Goal: Task Accomplishment & Management: Use online tool/utility

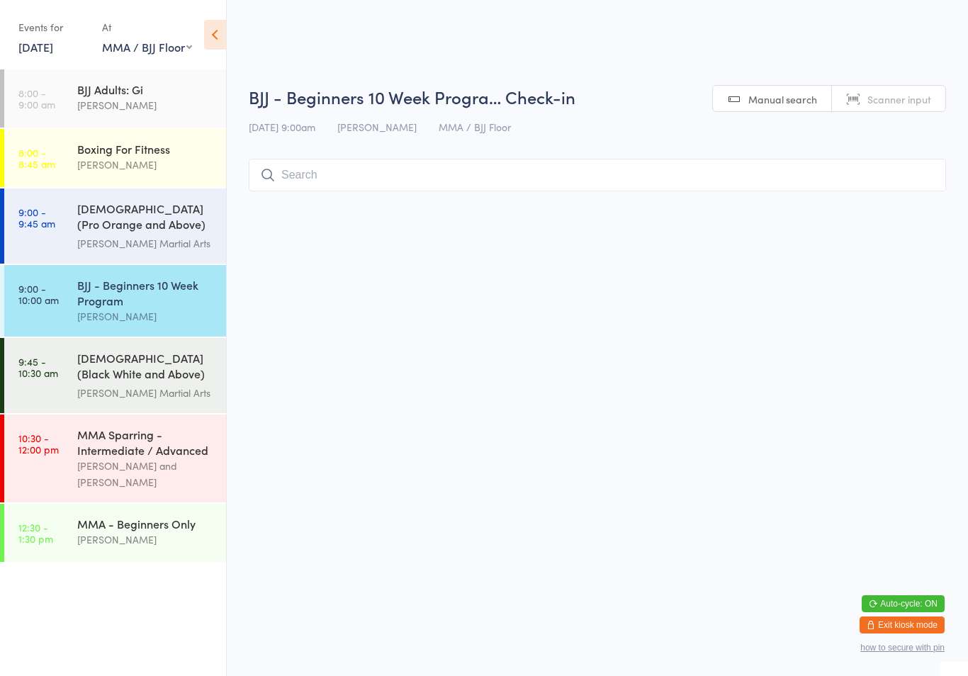
select select "1"
click at [692, 174] on input "search" at bounding box center [598, 175] width 698 height 33
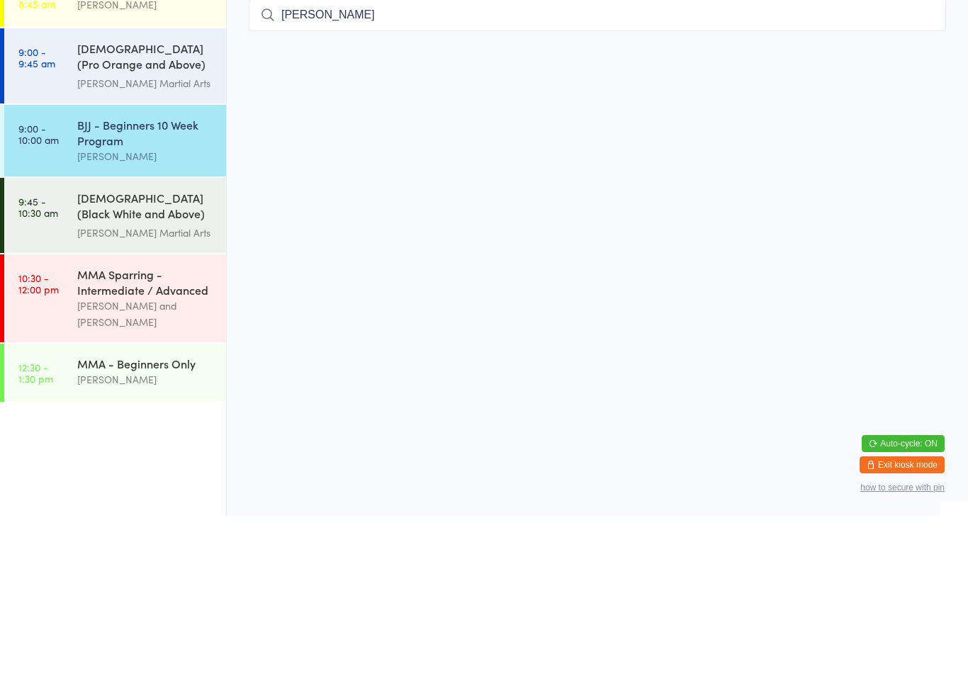
type input "[PERSON_NAME]"
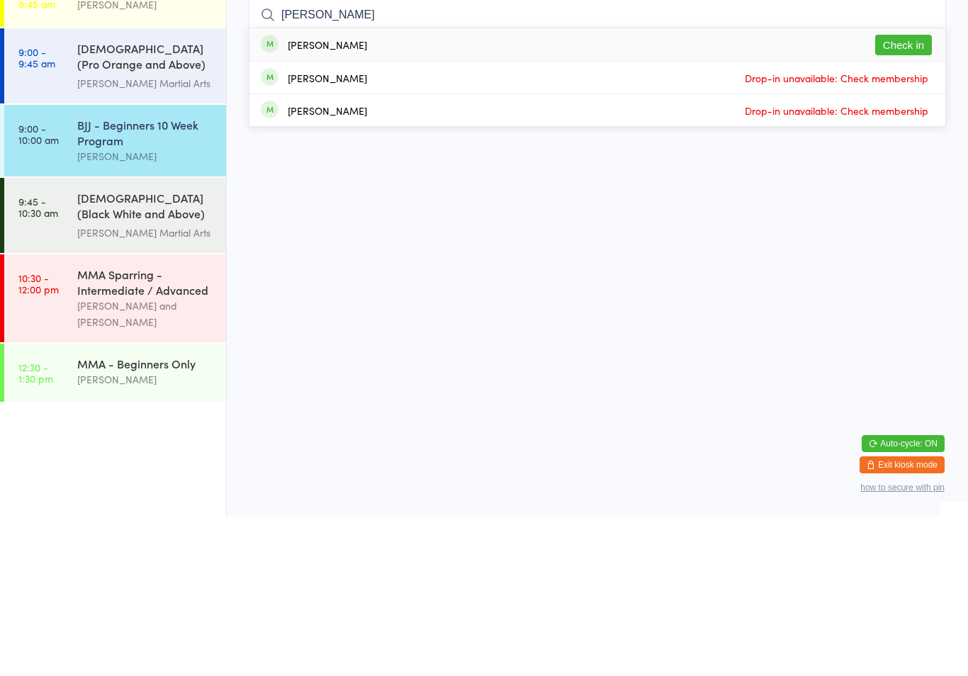
click at [905, 195] on button "Check in" at bounding box center [904, 205] width 57 height 21
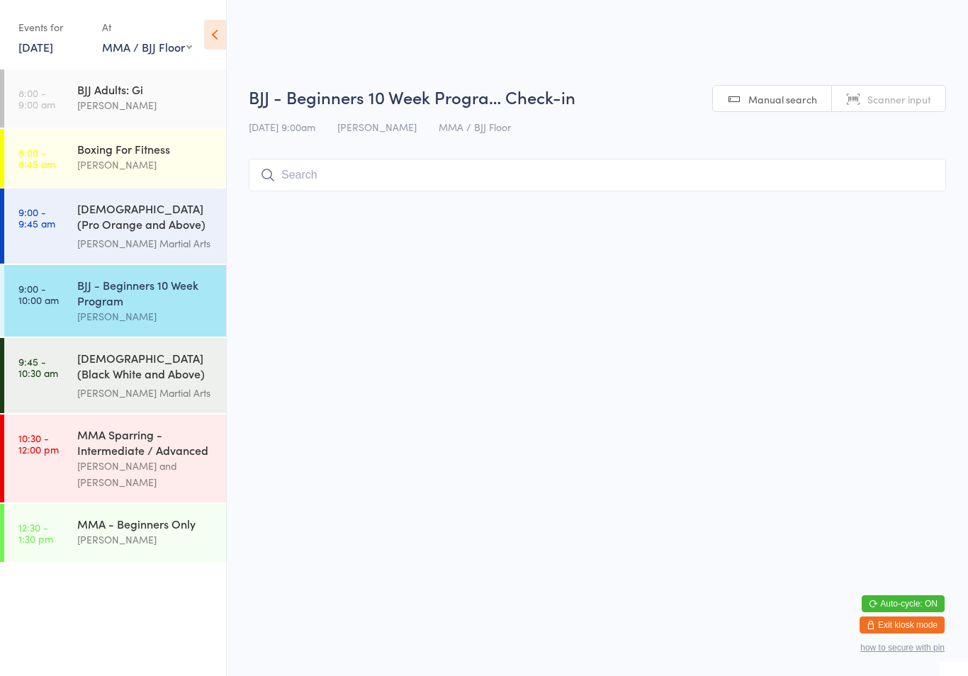
click at [158, 161] on div "[PERSON_NAME]" at bounding box center [145, 165] width 137 height 16
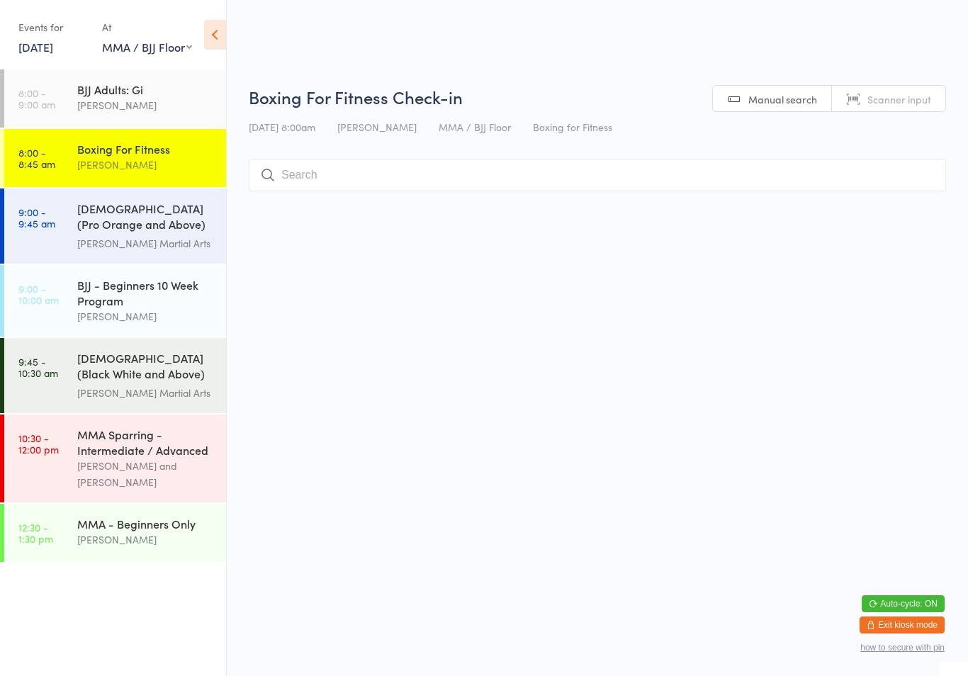
click at [437, 180] on input "search" at bounding box center [598, 175] width 698 height 33
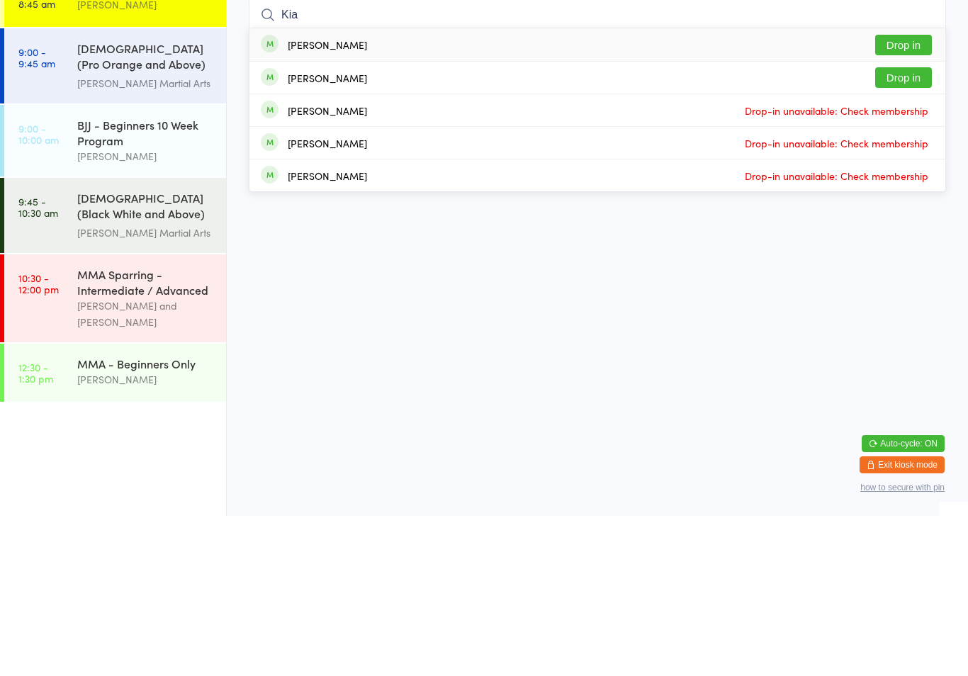
type input "Kia"
click at [901, 195] on button "Drop in" at bounding box center [904, 205] width 57 height 21
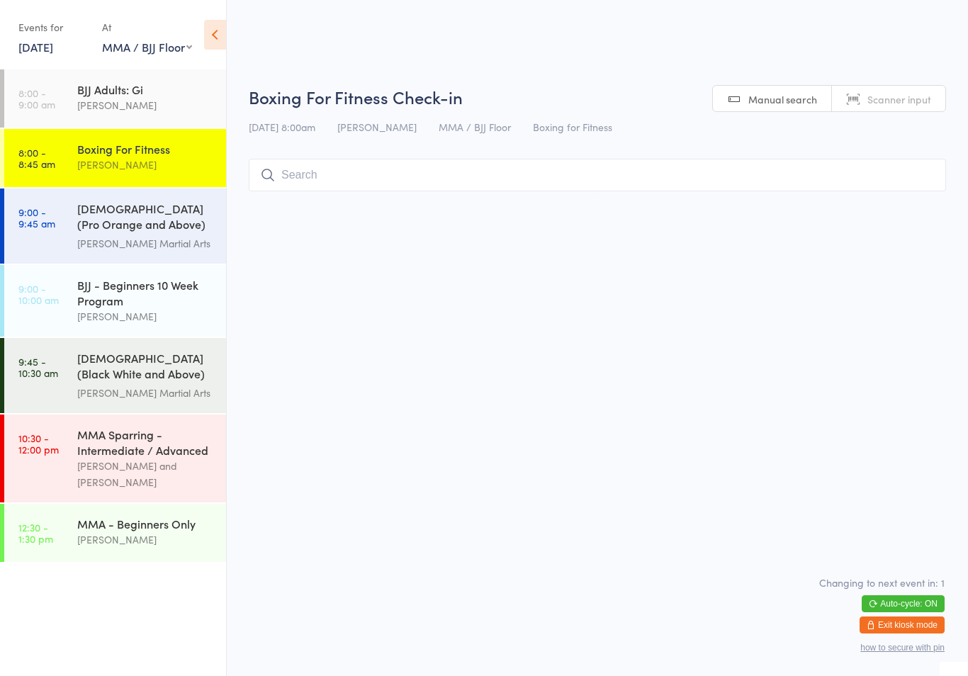
click at [152, 308] on div "BJJ - Beginners 10 Week Program" at bounding box center [145, 292] width 137 height 31
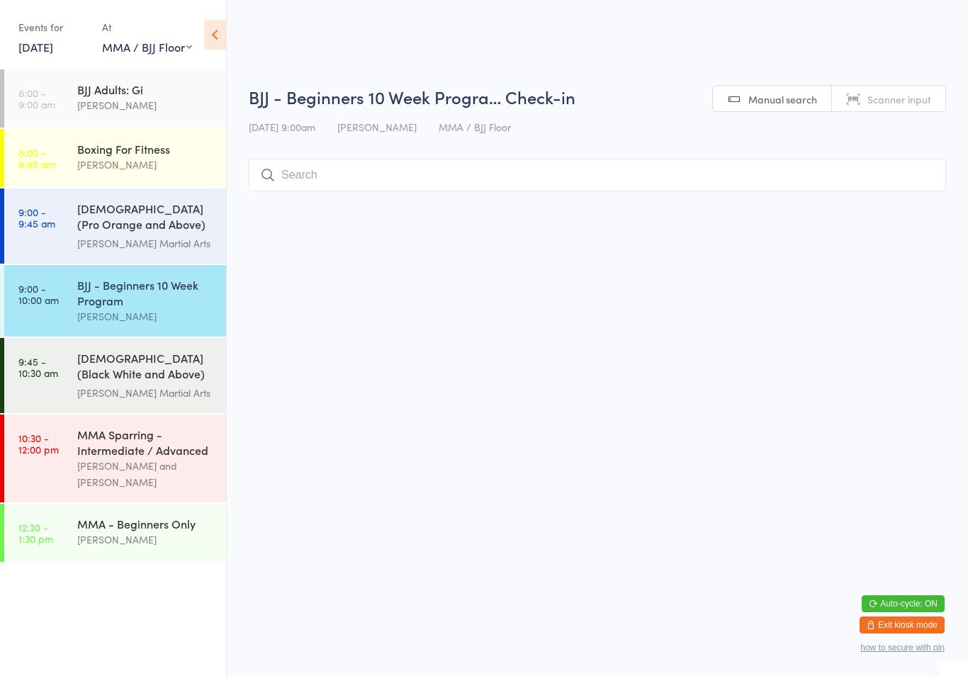
click at [420, 174] on input "search" at bounding box center [598, 175] width 698 height 33
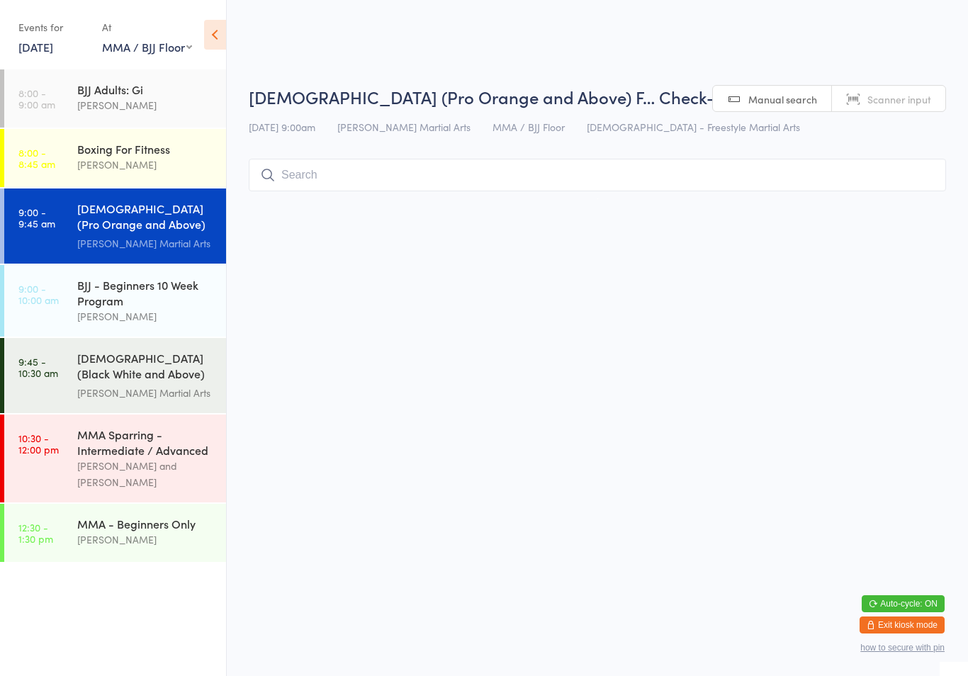
click at [480, 161] on input "search" at bounding box center [598, 175] width 698 height 33
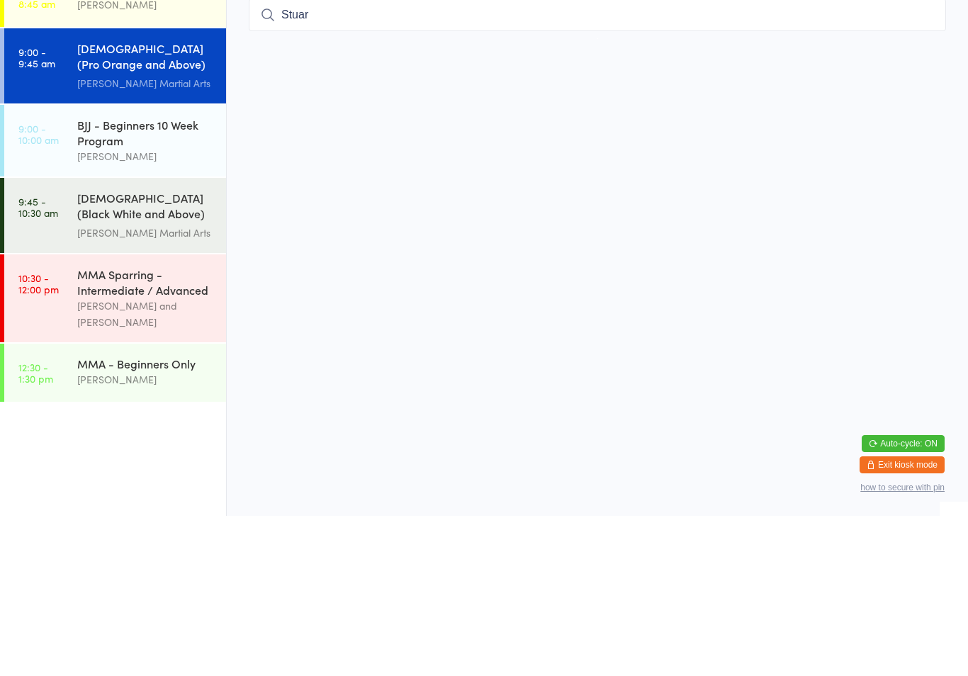
type input "[PERSON_NAME]"
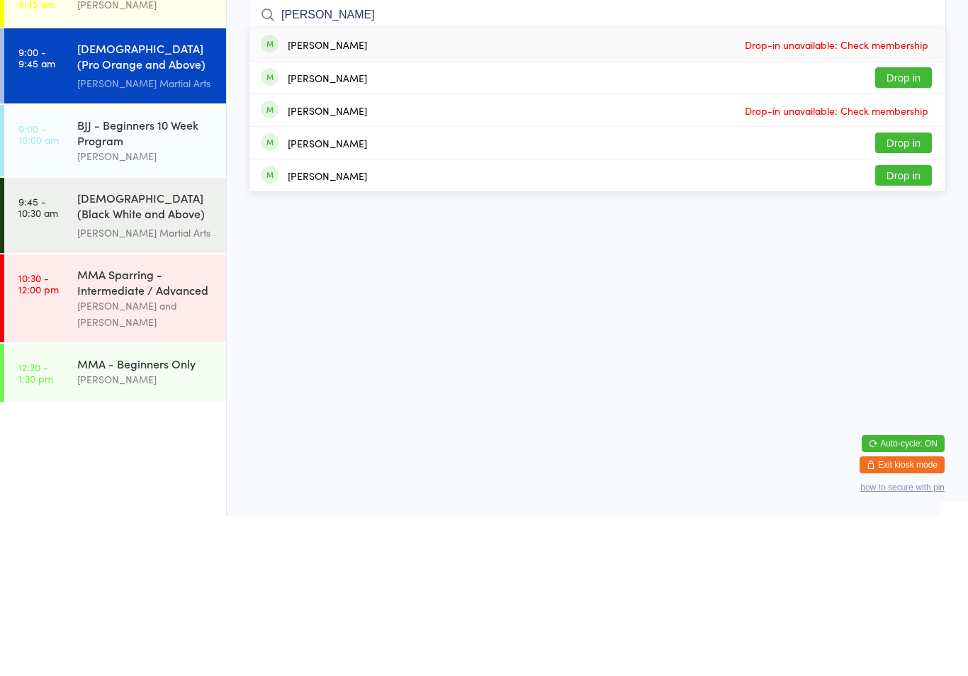
click at [194, 277] on div "BJJ - Beginners 10 Week Program" at bounding box center [145, 292] width 137 height 31
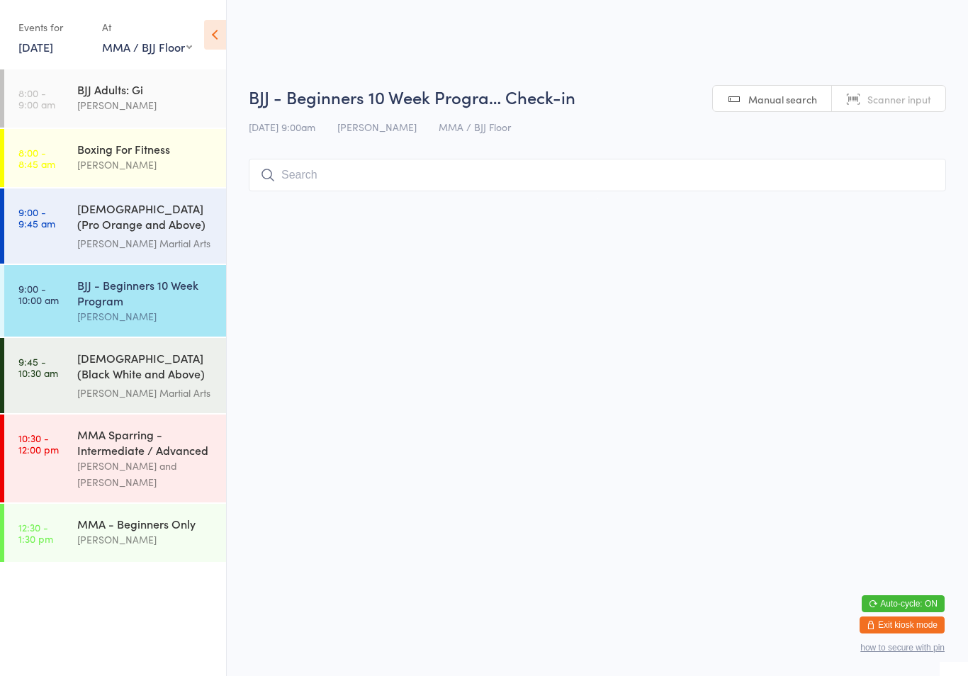
click at [376, 175] on input "search" at bounding box center [598, 175] width 698 height 33
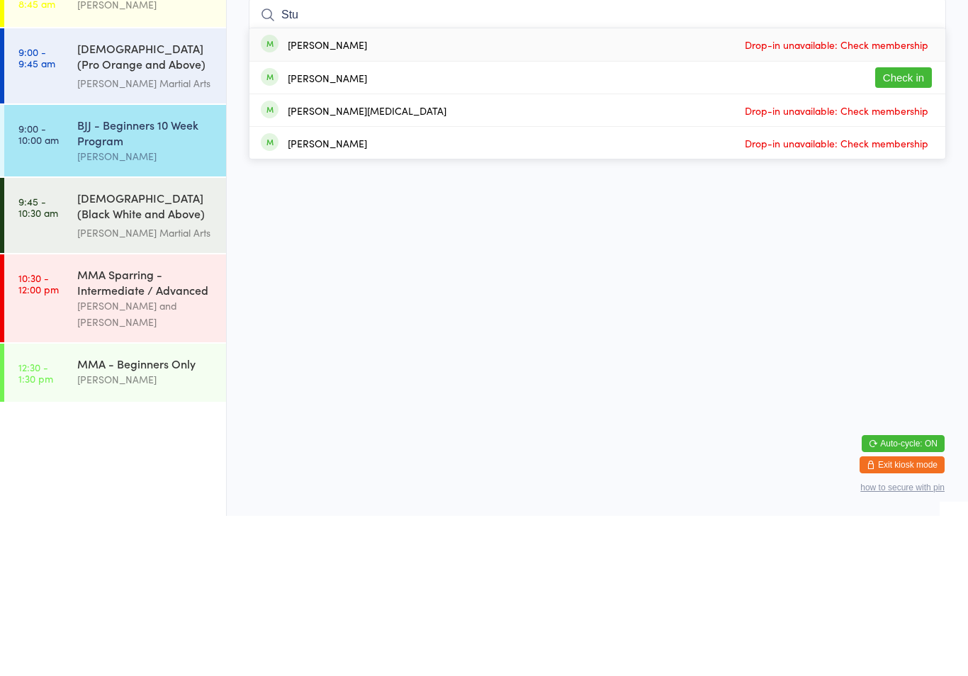
type input "Stu"
click at [708, 222] on div "[PERSON_NAME] Check in" at bounding box center [598, 238] width 696 height 32
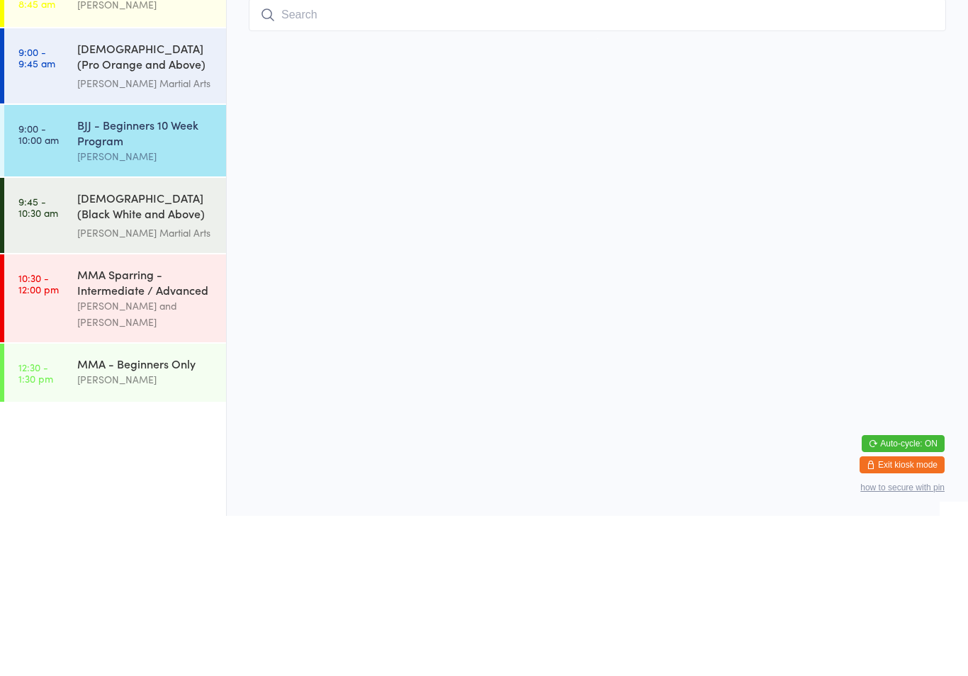
click at [140, 201] on div "[DEMOGRAPHIC_DATA] (Pro Orange and Above) Freestyle Martial Art..." at bounding box center [145, 218] width 137 height 35
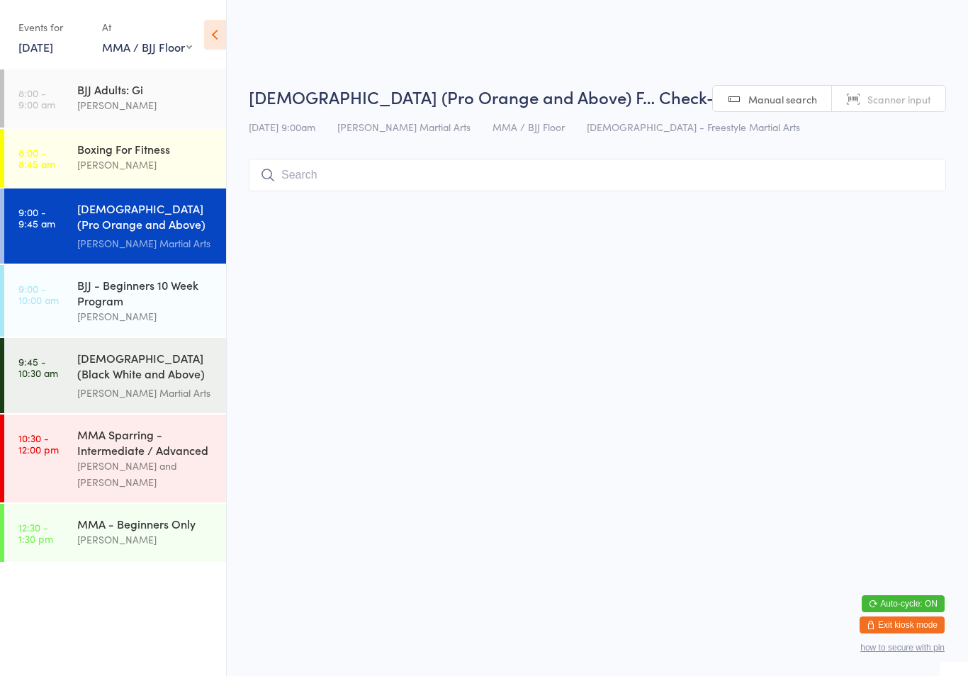
click at [325, 191] on input "search" at bounding box center [598, 175] width 698 height 33
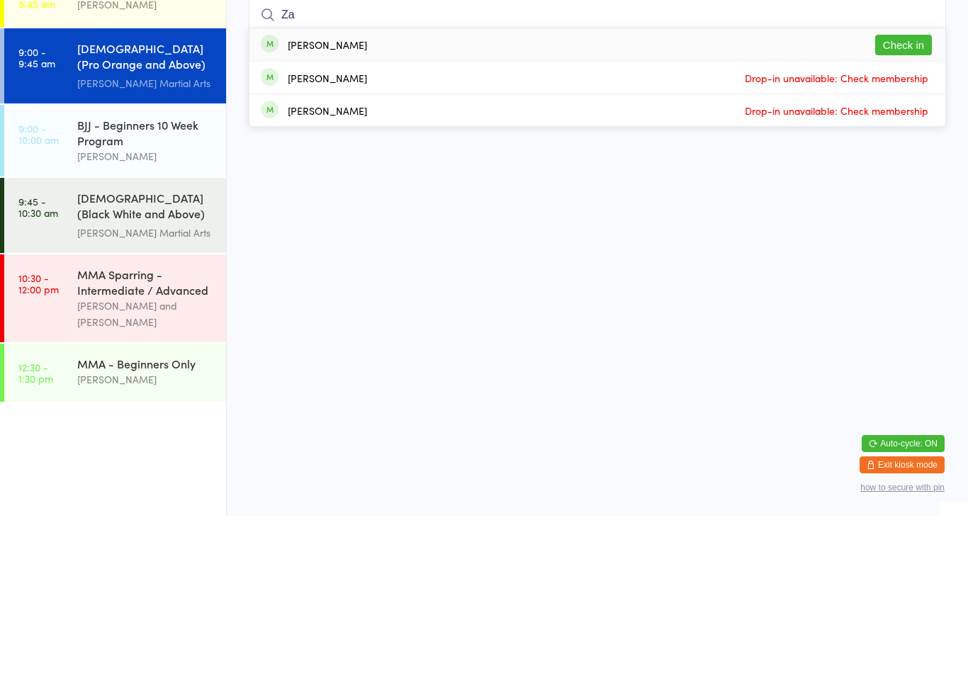
type input "Za"
click at [897, 195] on button "Check in" at bounding box center [904, 205] width 57 height 21
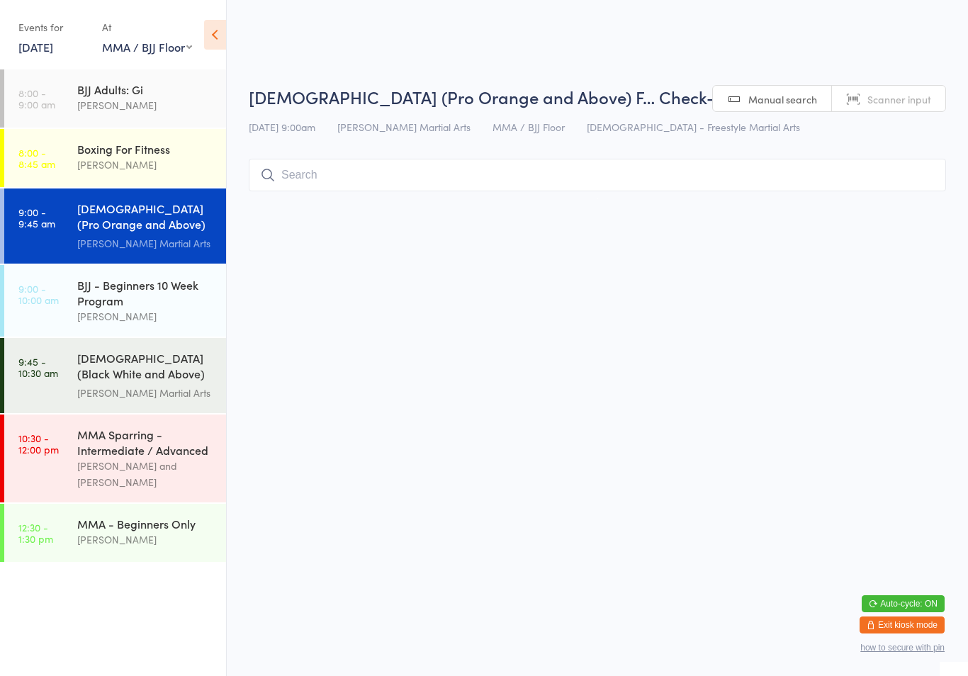
click at [430, 180] on input "search" at bounding box center [598, 175] width 698 height 33
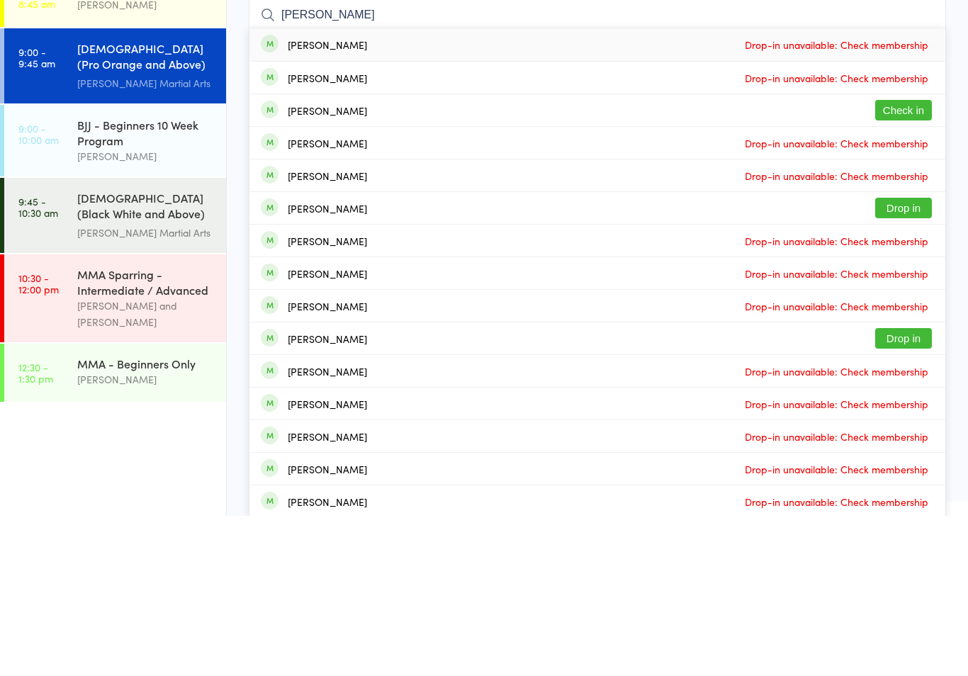
type input "[PERSON_NAME]"
click at [906, 260] on button "Check in" at bounding box center [904, 270] width 57 height 21
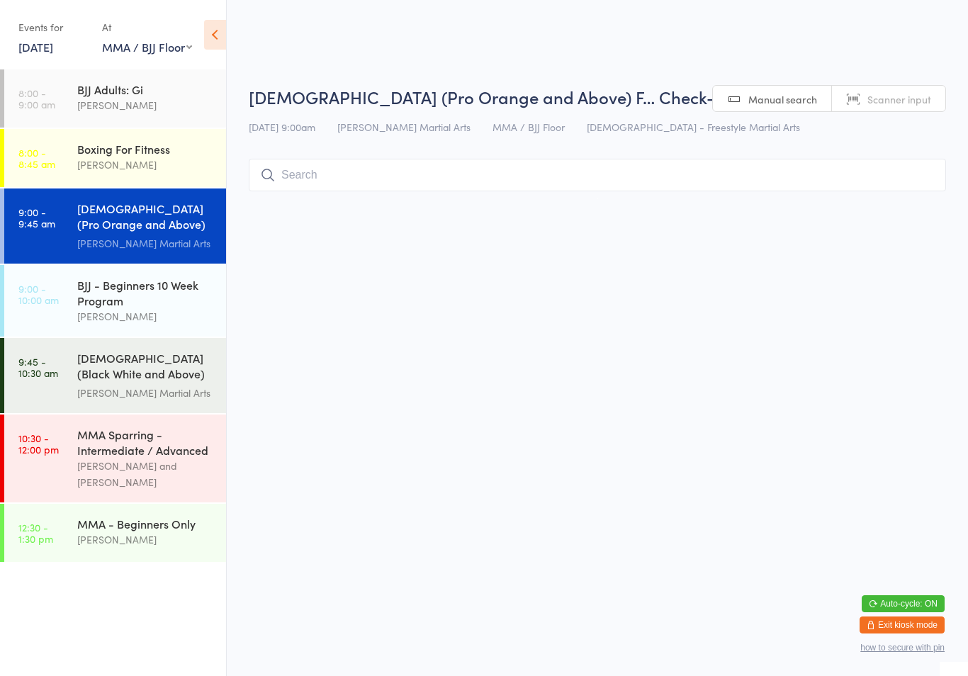
click at [514, 161] on input "search" at bounding box center [598, 175] width 698 height 33
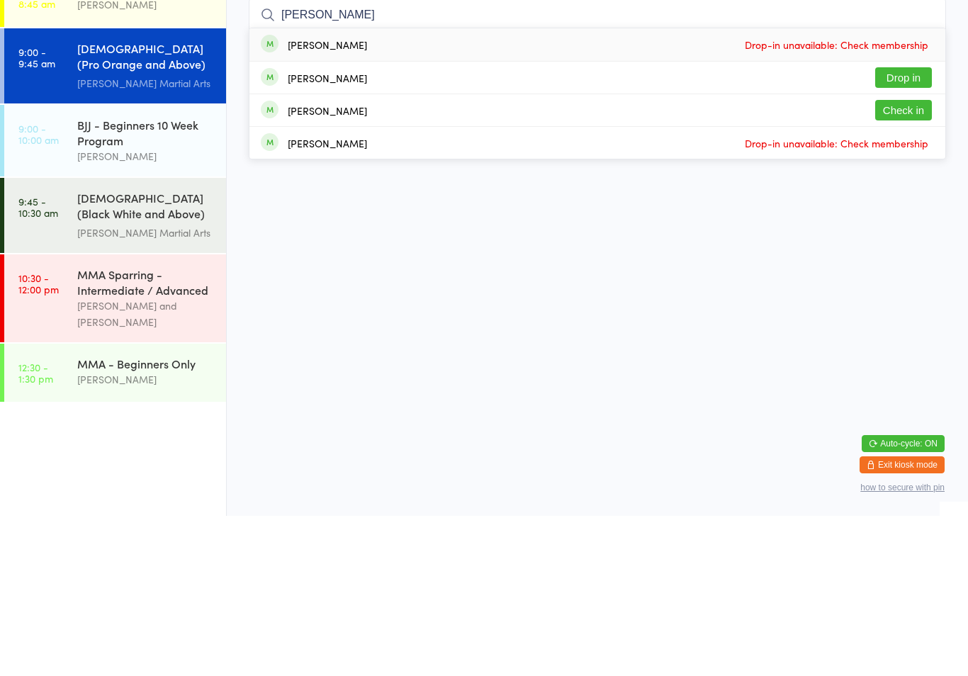
type input "[PERSON_NAME]"
click at [920, 260] on button "Check in" at bounding box center [904, 270] width 57 height 21
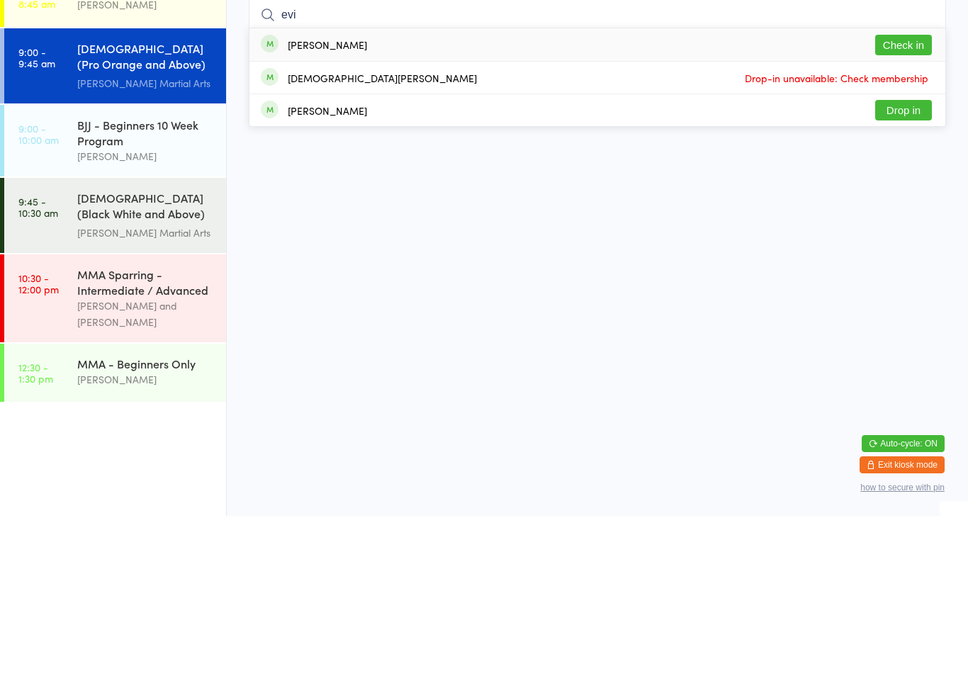
type input "evi"
click at [906, 195] on button "Check in" at bounding box center [904, 205] width 57 height 21
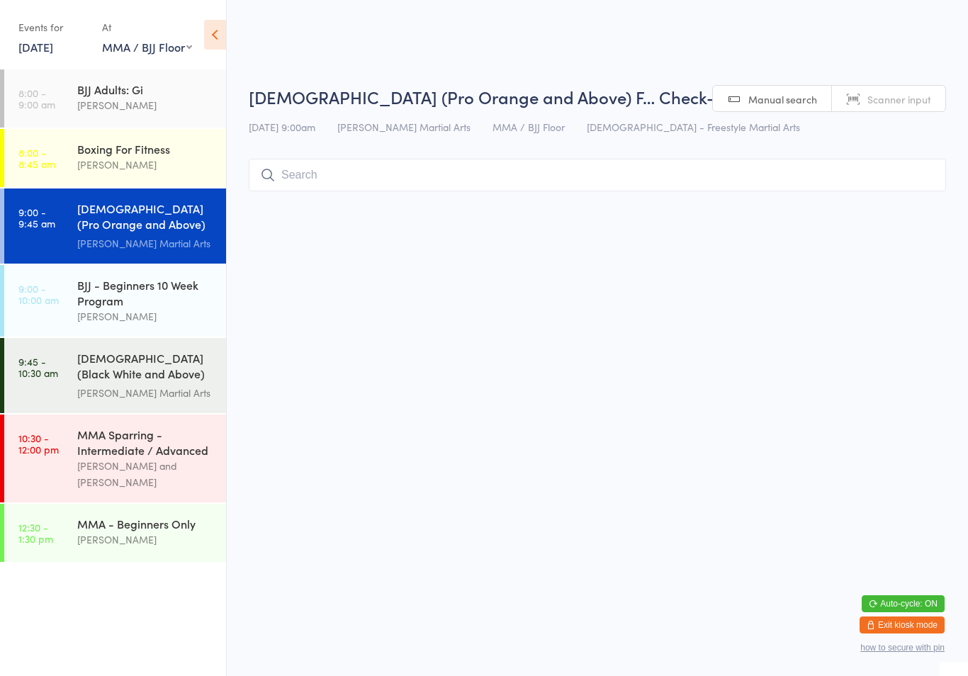
click at [335, 174] on input "search" at bounding box center [598, 175] width 698 height 33
click at [328, 168] on input "Ma" at bounding box center [598, 175] width 698 height 33
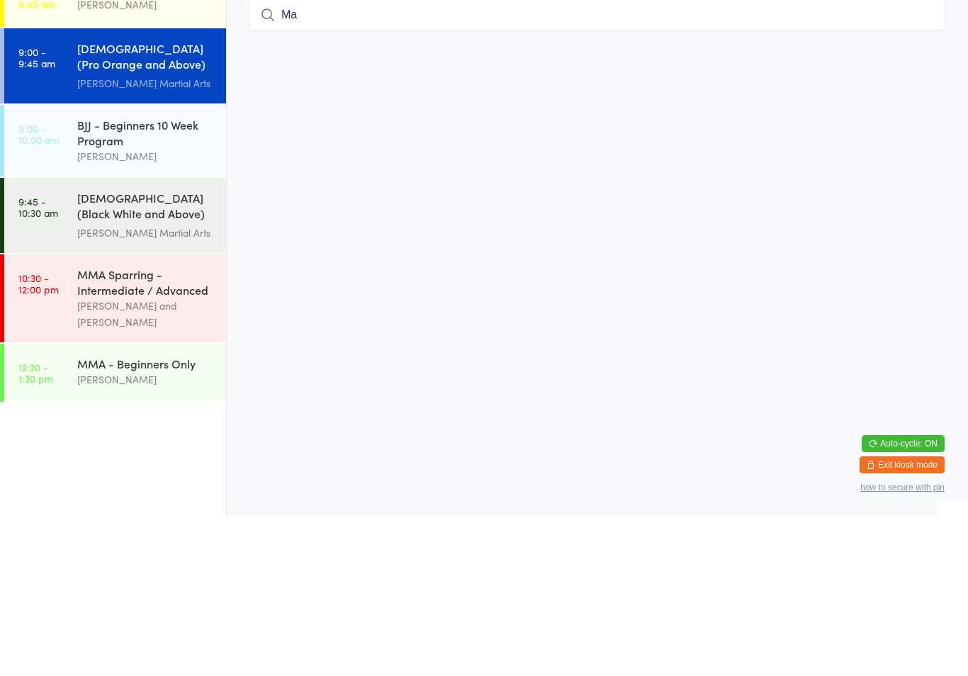
click at [331, 159] on input "Ma" at bounding box center [598, 175] width 698 height 33
type input "M"
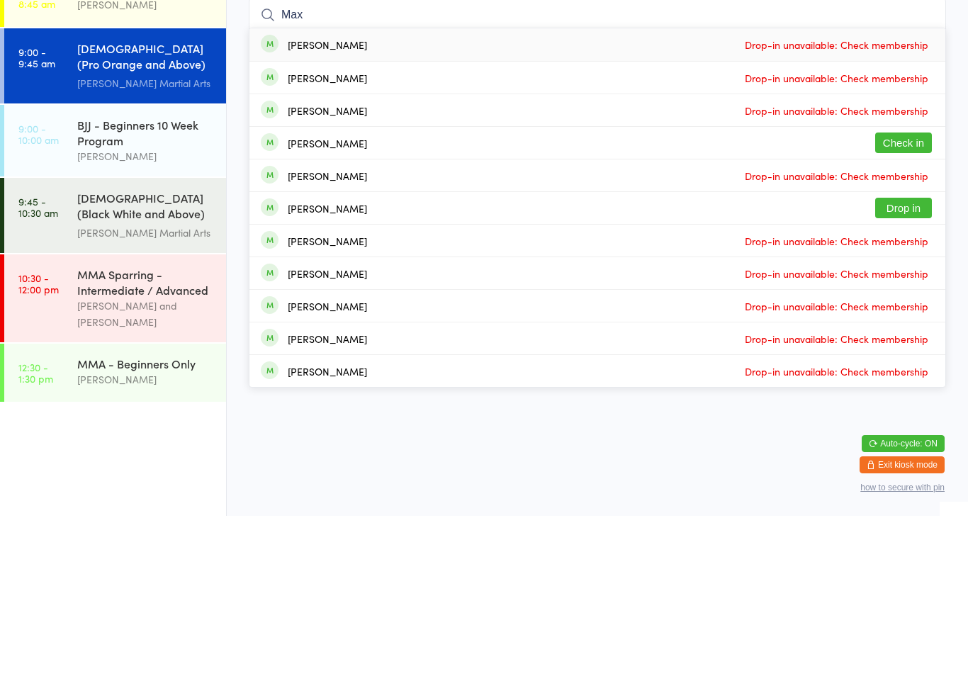
type input "Max"
click at [915, 293] on button "Check in" at bounding box center [904, 303] width 57 height 21
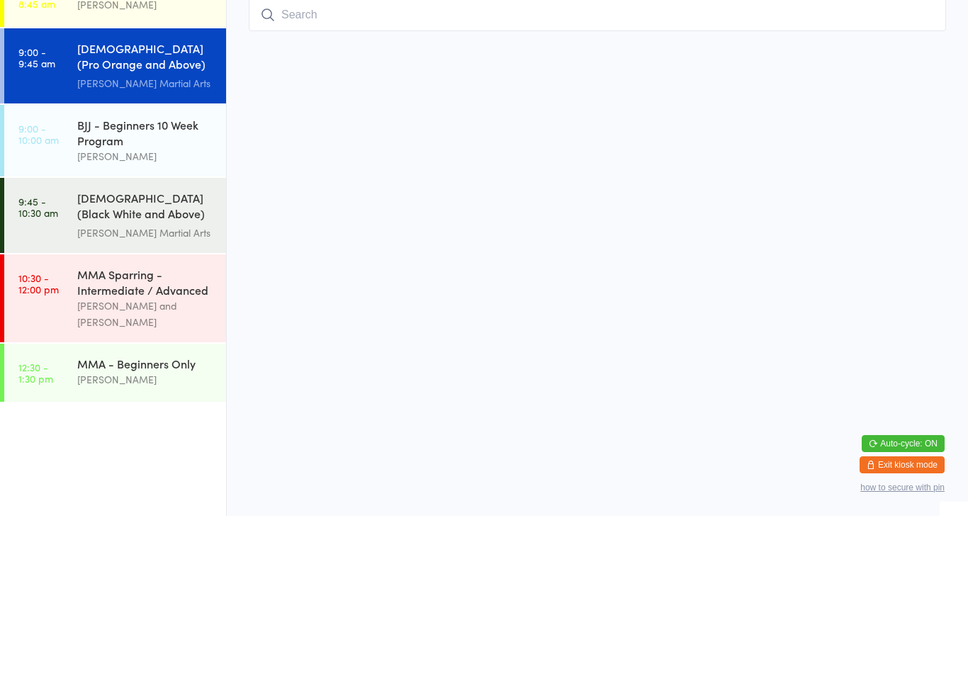
click at [135, 277] on div "BJJ - Beginners 10 Week Program" at bounding box center [145, 292] width 137 height 31
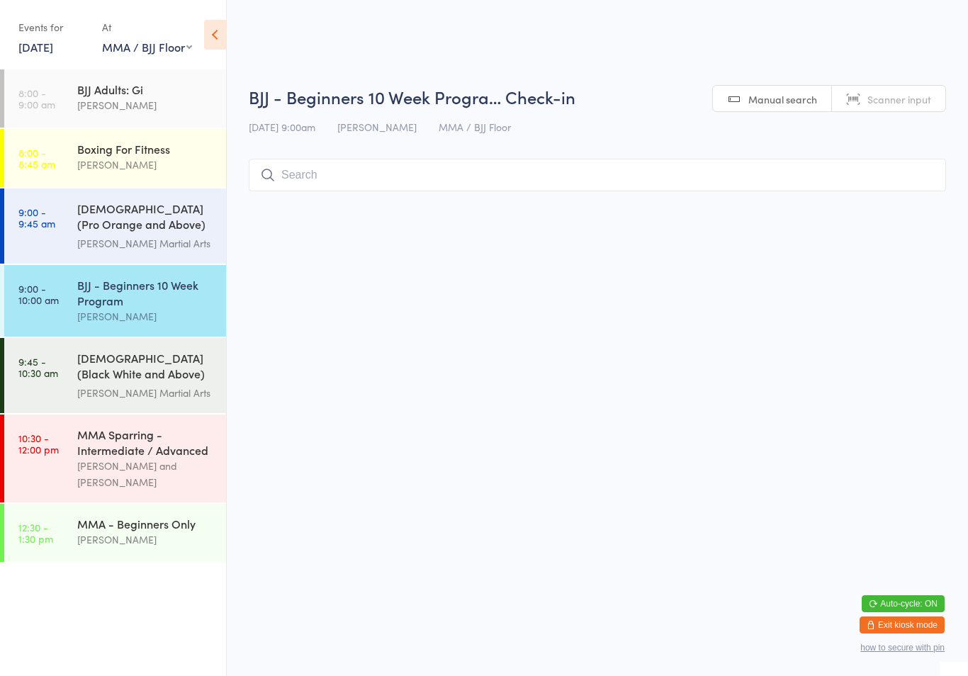
click at [616, 163] on input "search" at bounding box center [598, 175] width 698 height 33
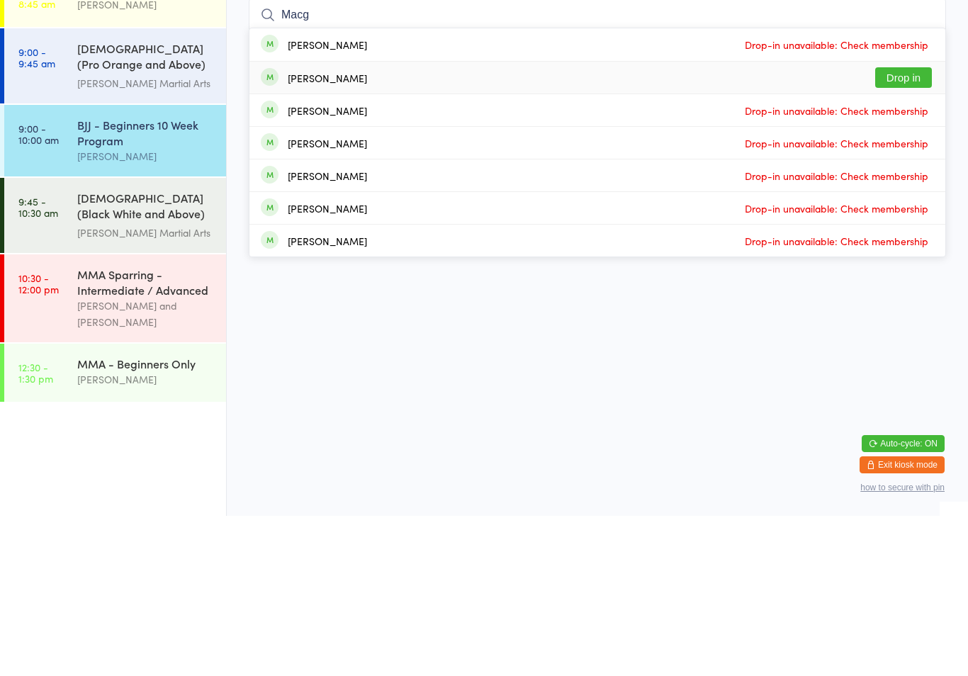
type input "Macg"
click at [905, 228] on button "Drop in" at bounding box center [904, 238] width 57 height 21
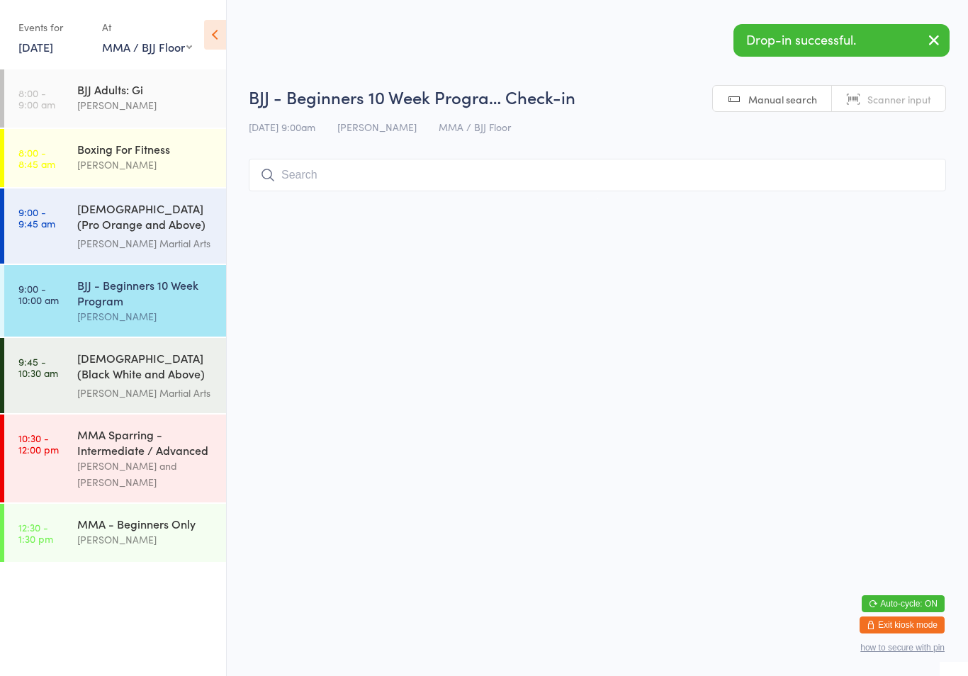
click at [417, 175] on input "search" at bounding box center [598, 175] width 698 height 33
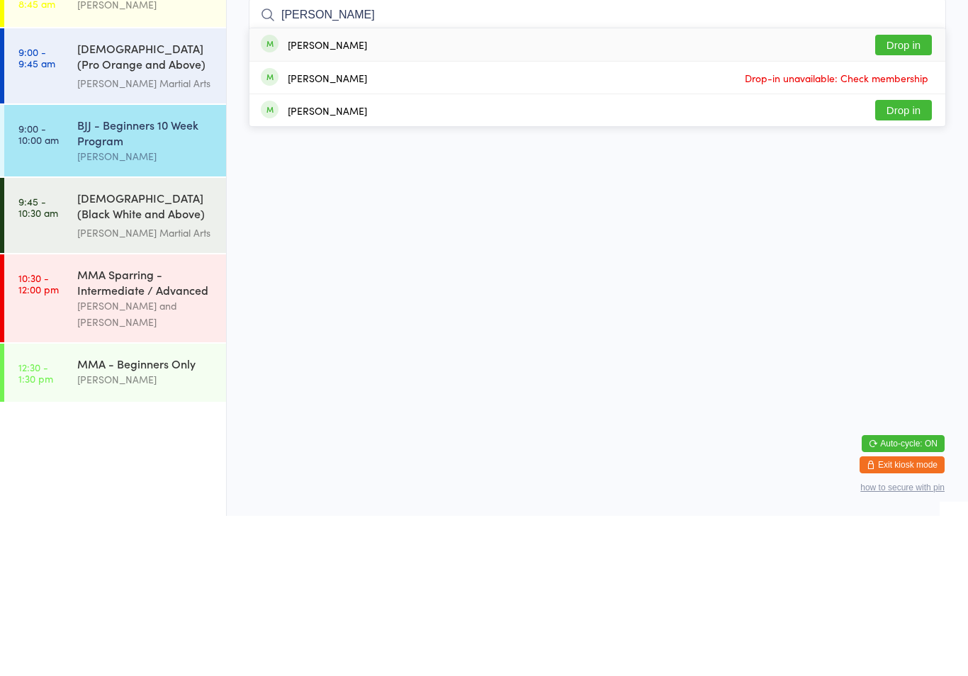
type input "[PERSON_NAME]"
click at [904, 195] on button "Drop in" at bounding box center [904, 205] width 57 height 21
type input "[PERSON_NAME]"
click at [916, 260] on button "Drop in" at bounding box center [904, 270] width 57 height 21
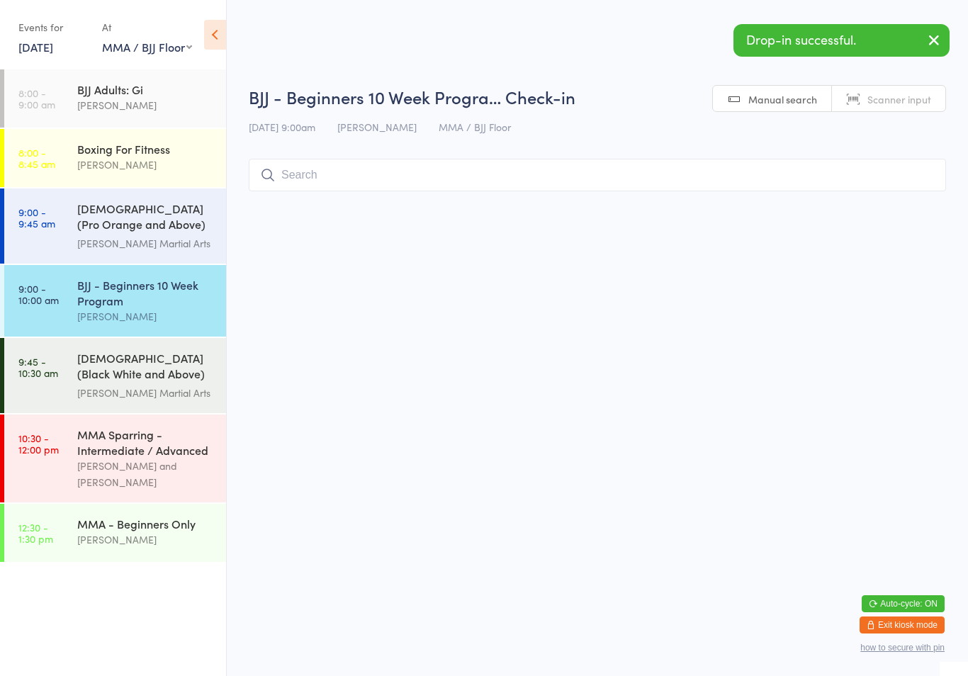
click at [457, 172] on input "search" at bounding box center [598, 175] width 698 height 33
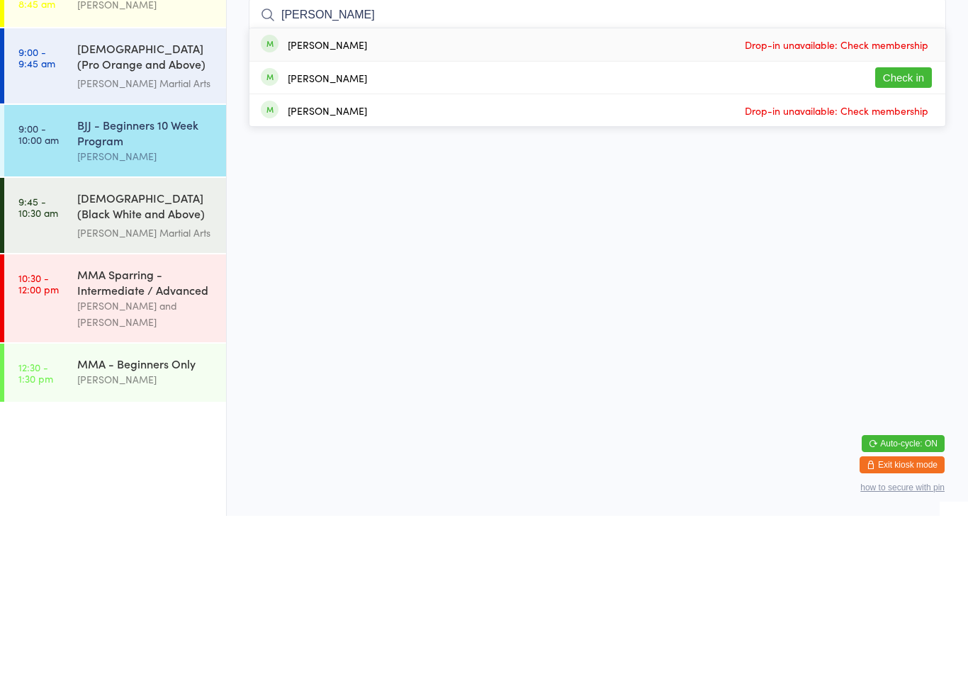
type input "[PERSON_NAME]"
click at [918, 228] on button "Check in" at bounding box center [904, 238] width 57 height 21
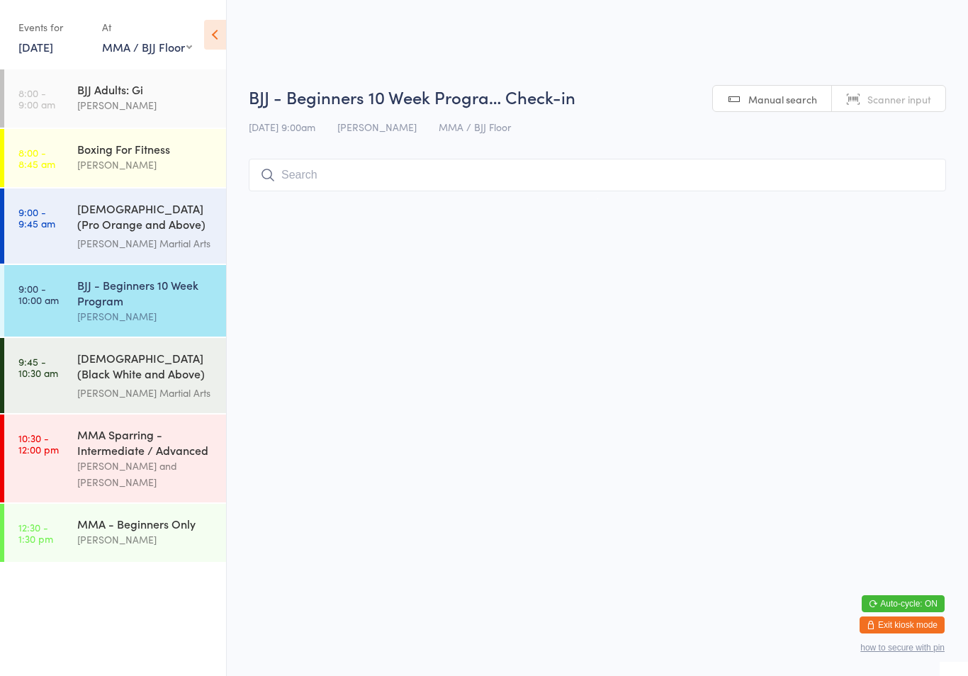
click at [144, 228] on div "[DEMOGRAPHIC_DATA] (Pro Orange and Above) Freestyle Martial Art..." at bounding box center [145, 218] width 137 height 35
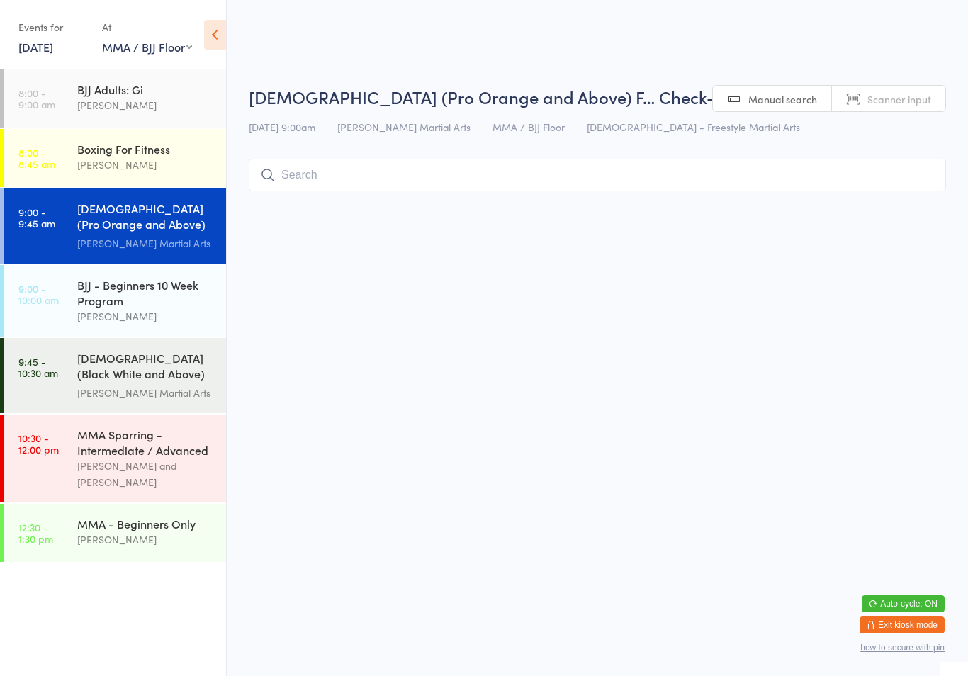
click at [463, 161] on input "search" at bounding box center [598, 175] width 698 height 33
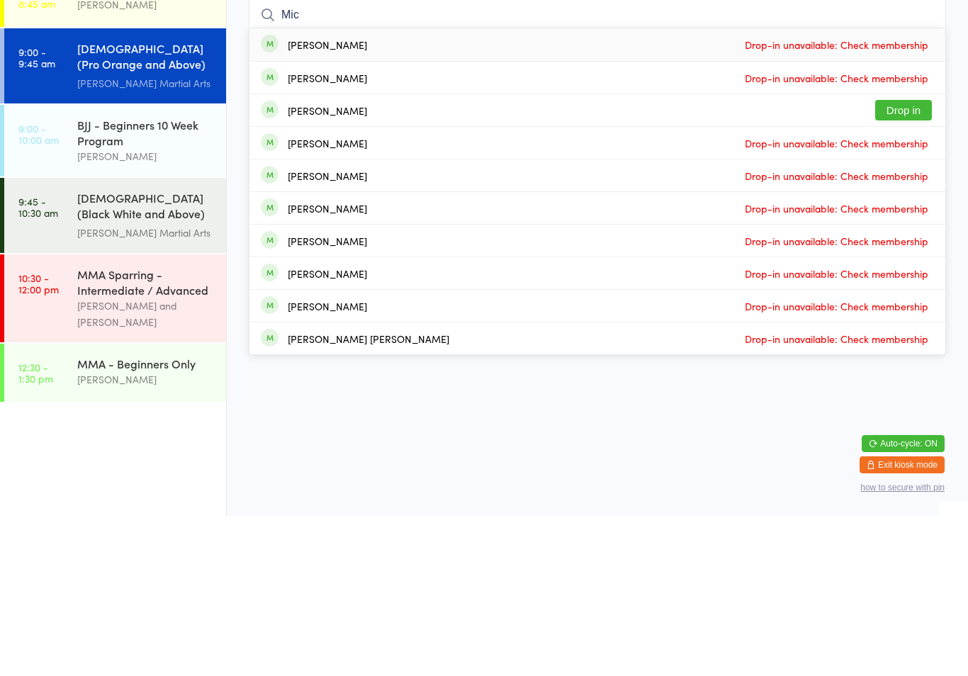
type input "Mic"
click at [908, 260] on button "Drop in" at bounding box center [904, 270] width 57 height 21
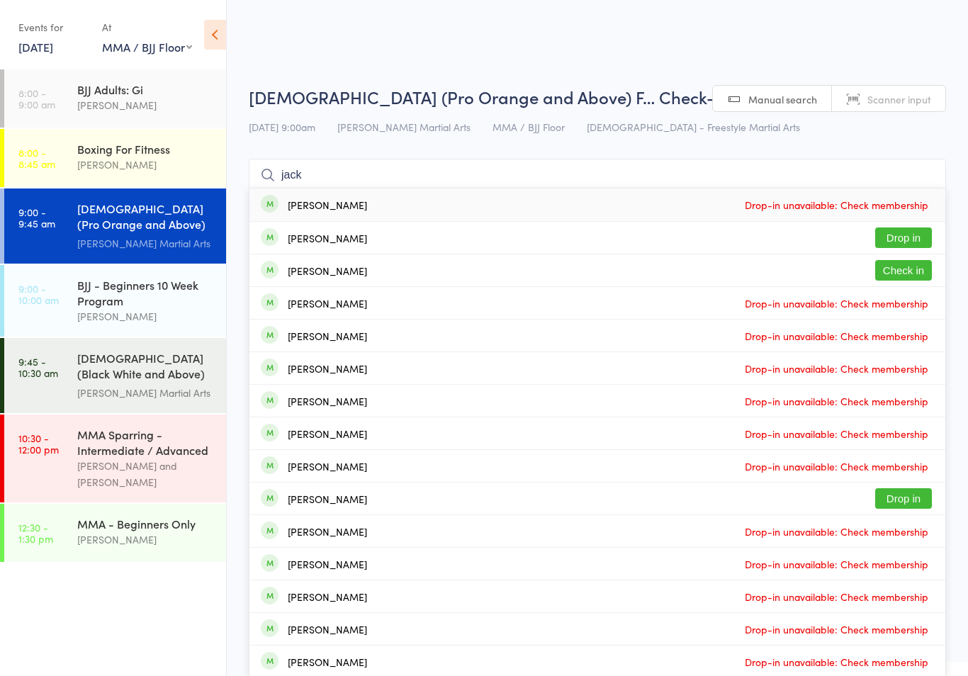
type input "jack"
click at [913, 273] on button "Check in" at bounding box center [904, 270] width 57 height 21
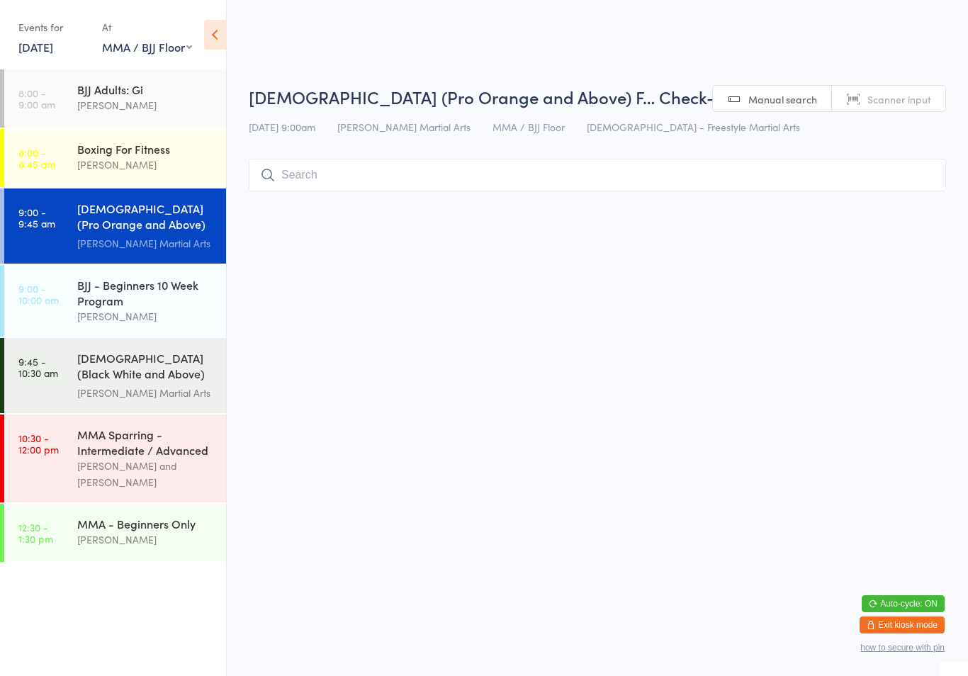
click at [362, 191] on input "search" at bounding box center [598, 175] width 698 height 33
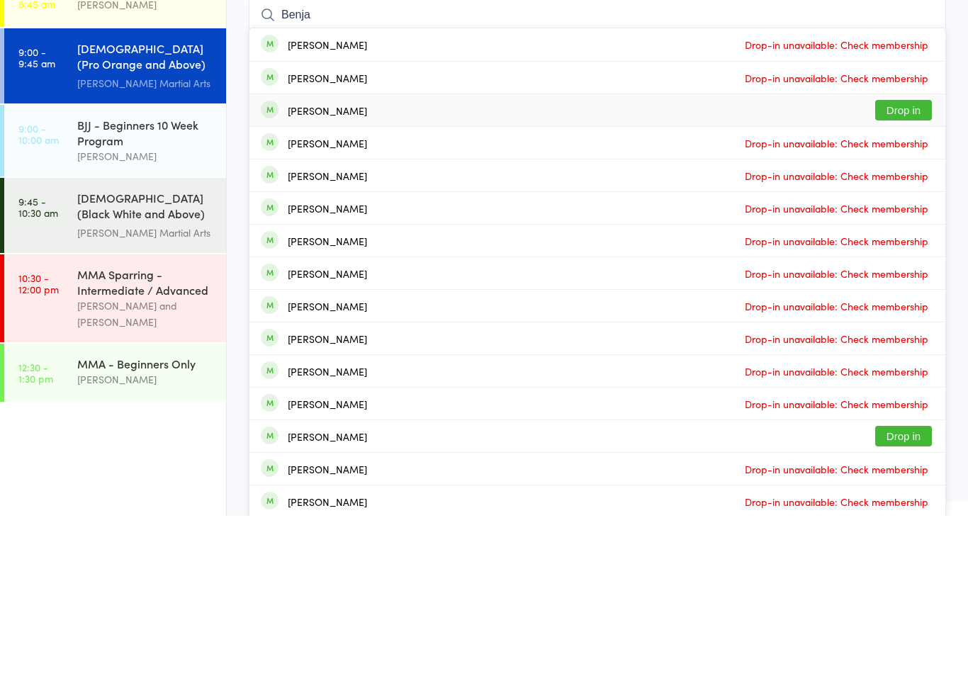
type input "Benja"
click at [904, 255] on div "[PERSON_NAME] Drop in" at bounding box center [598, 271] width 696 height 32
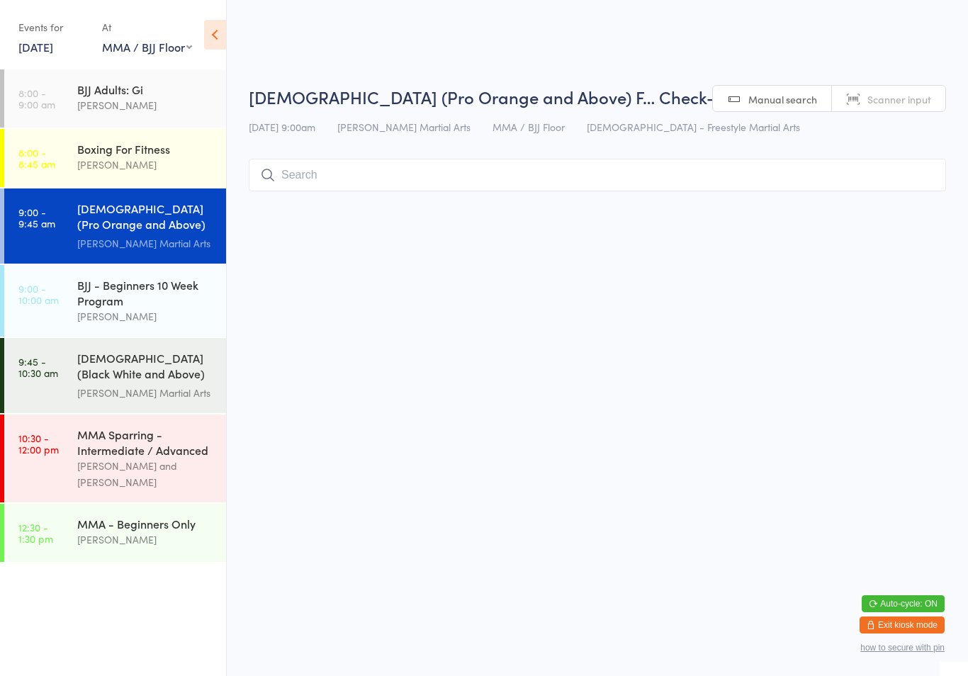
click at [72, 86] on link "8:00 - 9:00 am BJJ Adults: [PERSON_NAME]" at bounding box center [115, 98] width 222 height 58
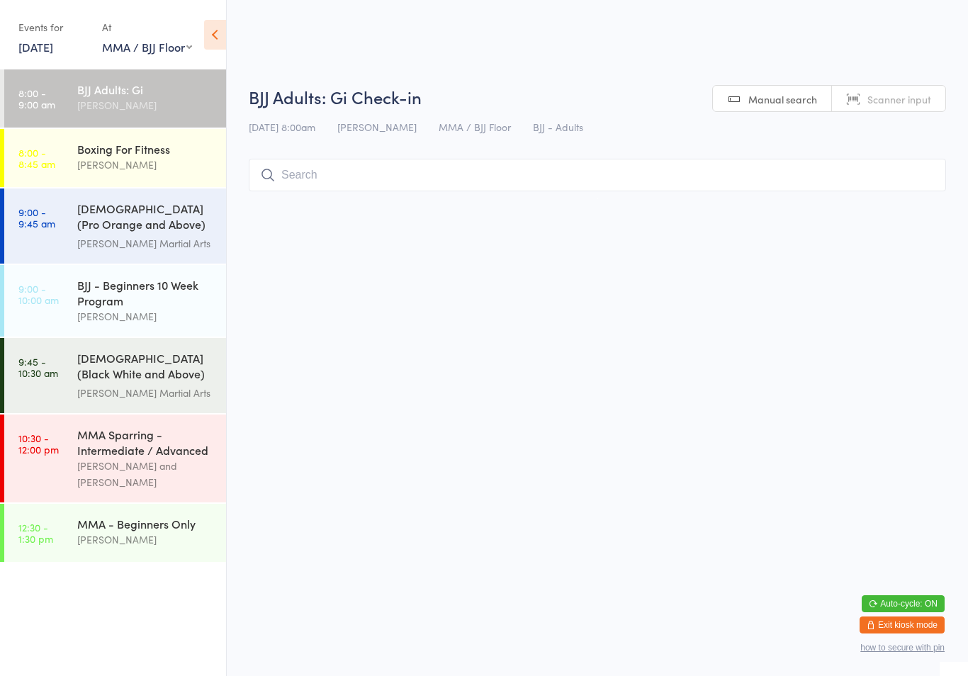
click at [351, 155] on div "BJJ Adults: Gi Check-in [DATE] 8:00am [PERSON_NAME] MMA / BJJ Floor BJJ - Adult…" at bounding box center [598, 141] width 698 height 113
click at [311, 170] on input "search" at bounding box center [598, 175] width 698 height 33
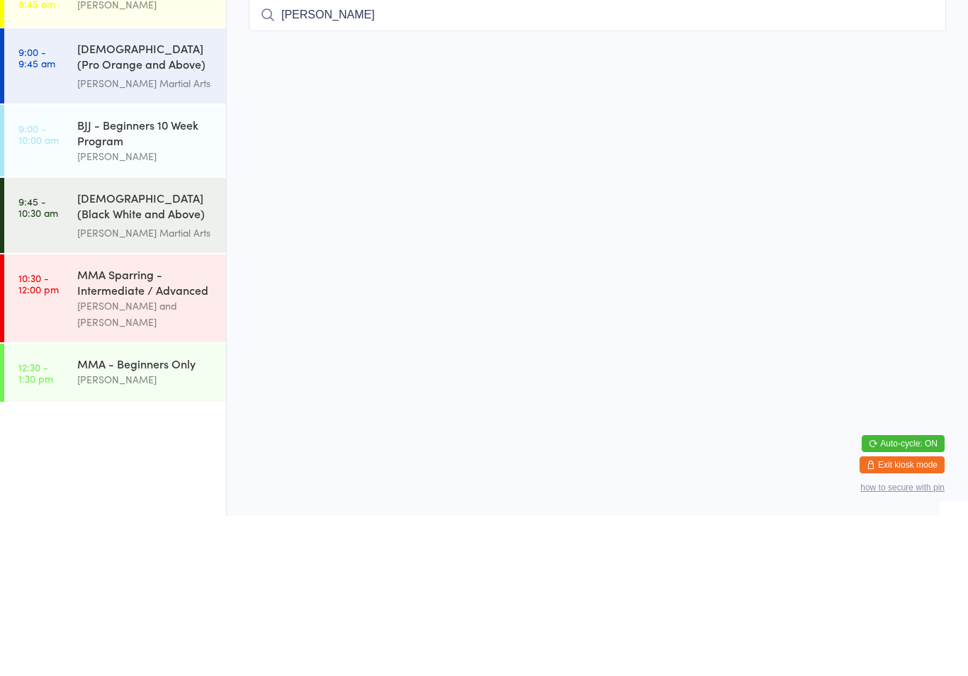
type input "[PERSON_NAME]"
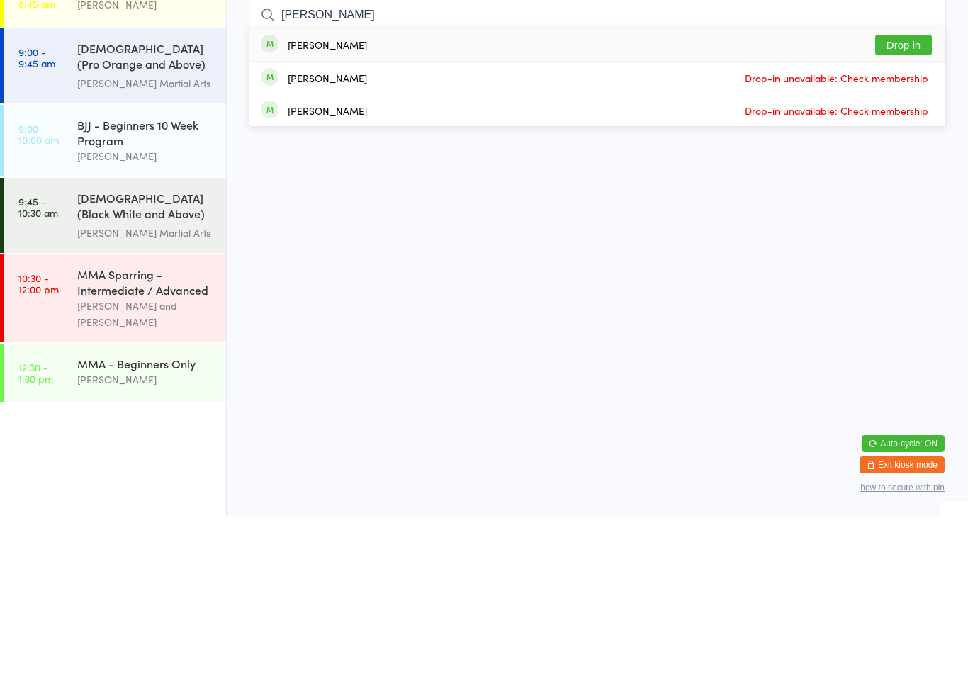
click at [907, 195] on button "Drop in" at bounding box center [904, 205] width 57 height 21
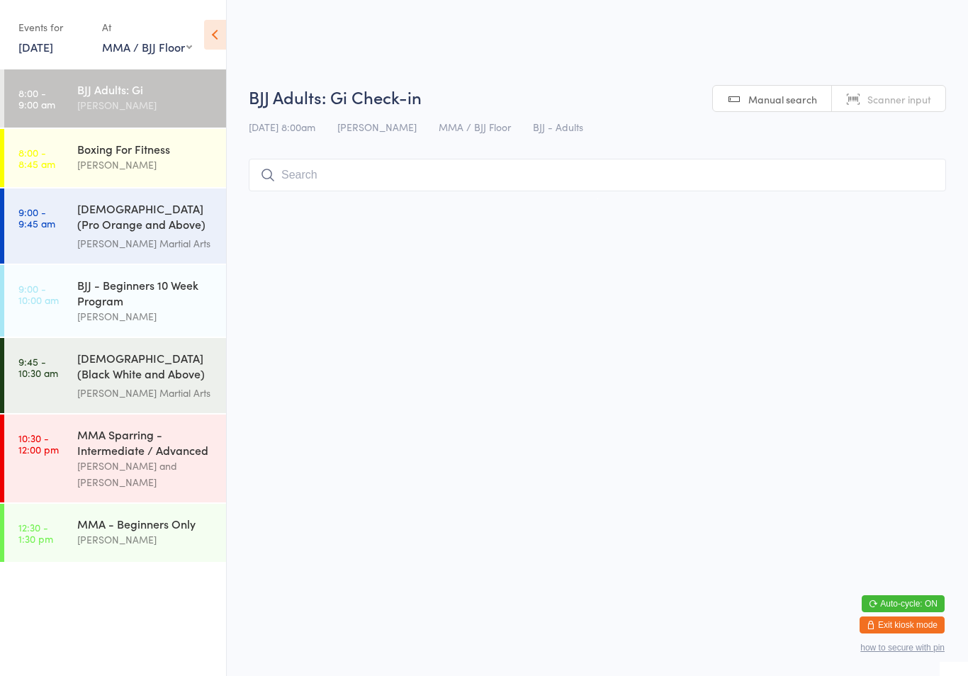
click at [169, 379] on div "[DEMOGRAPHIC_DATA] (Black White and Above) Freestyle Martial ..." at bounding box center [145, 367] width 137 height 35
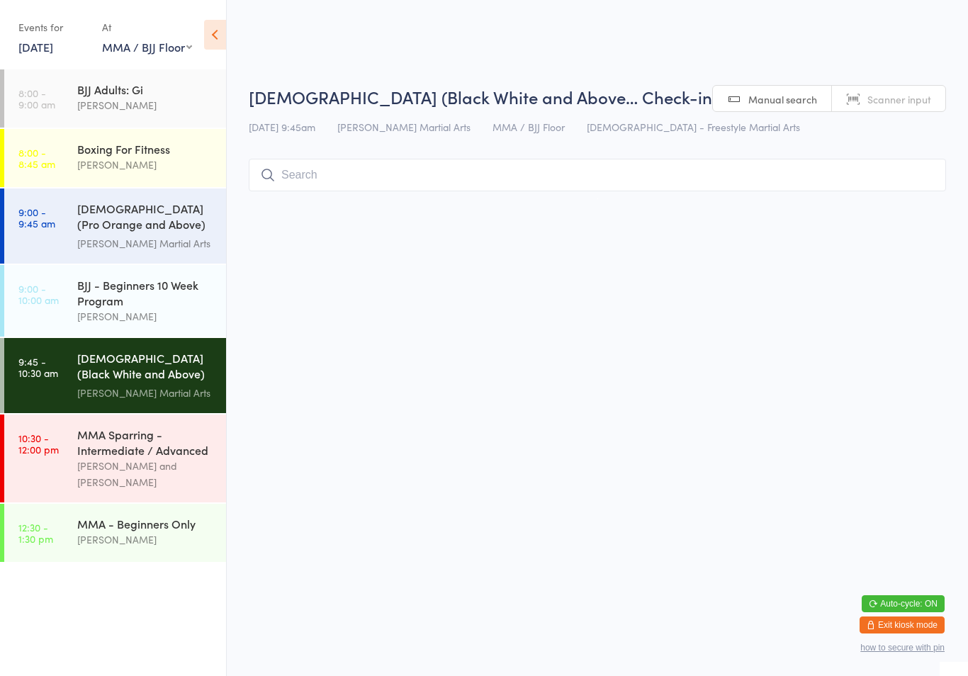
click at [732, 213] on html "You have now entered Kiosk Mode. Members will be able to check themselves in us…" at bounding box center [484, 338] width 968 height 676
click at [752, 184] on input "search" at bounding box center [598, 175] width 698 height 33
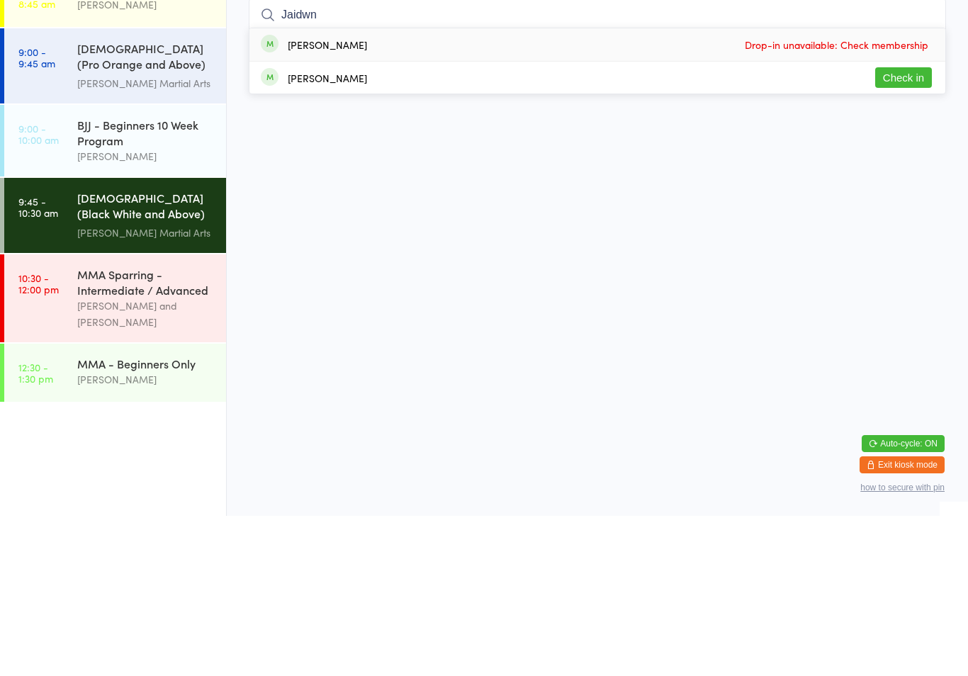
type input "Jaidwn"
click at [858, 222] on div "[PERSON_NAME] Check in" at bounding box center [598, 238] width 696 height 32
type input "porscha"
click at [885, 195] on button "Check in" at bounding box center [904, 205] width 57 height 21
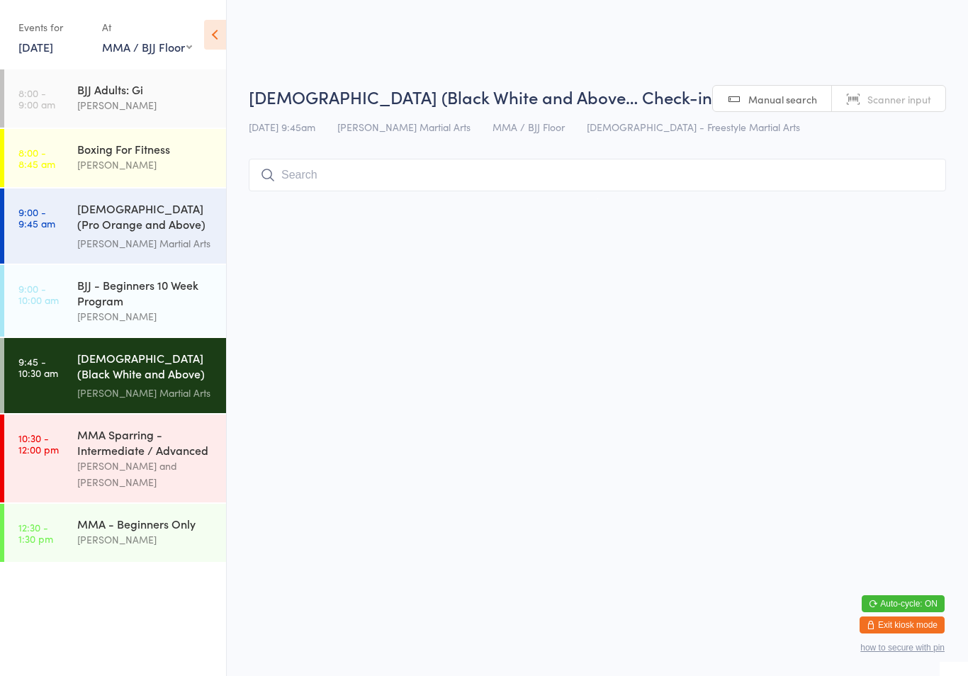
click at [341, 169] on input "search" at bounding box center [598, 175] width 698 height 33
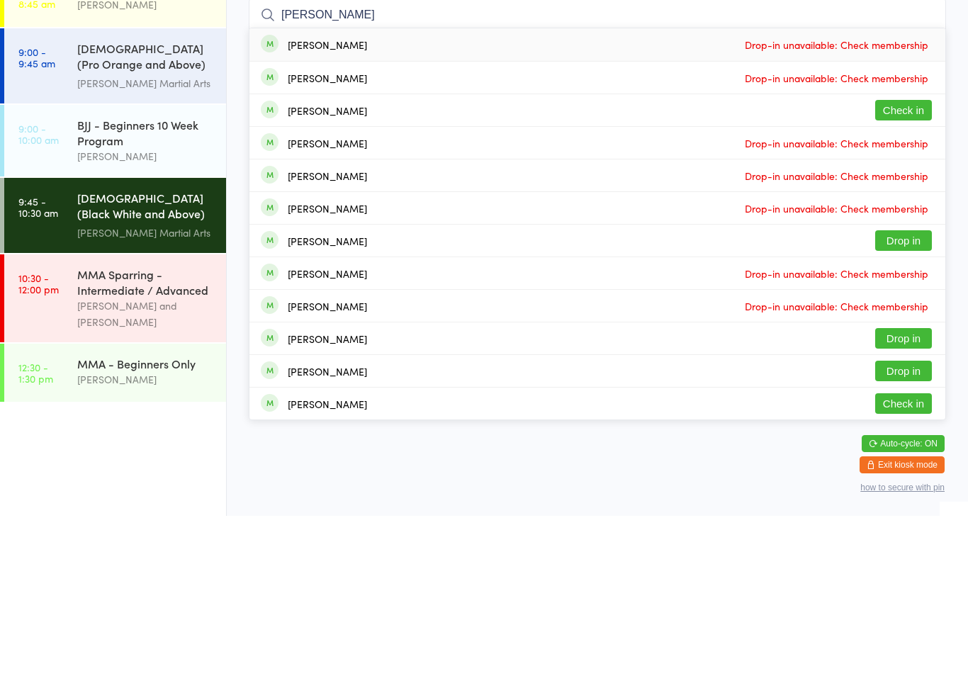
type input "[PERSON_NAME]"
click at [919, 260] on button "Check in" at bounding box center [904, 270] width 57 height 21
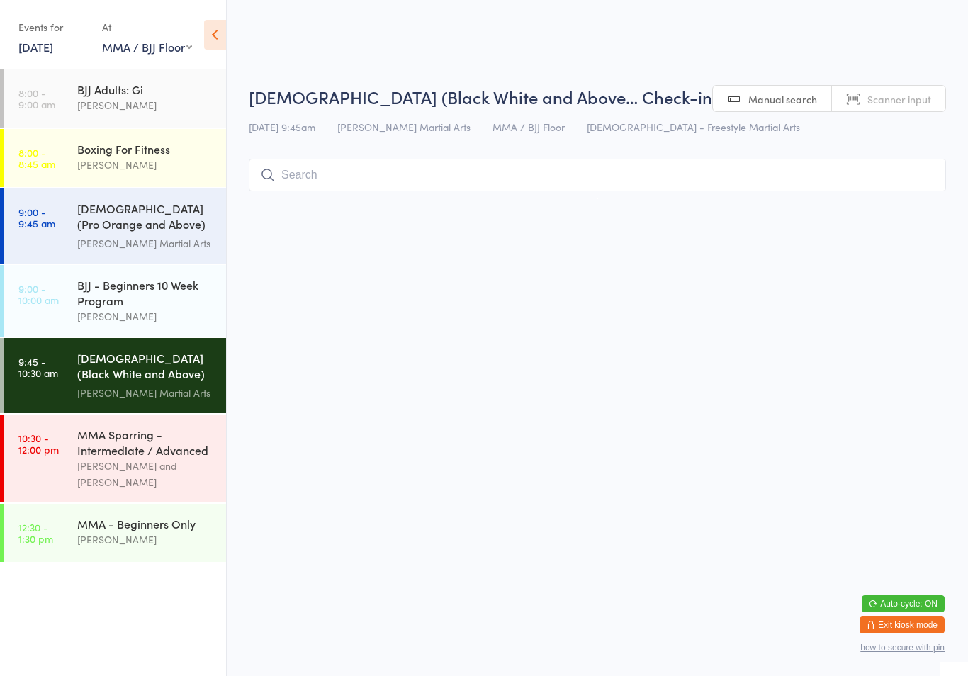
click at [410, 162] on input "search" at bounding box center [598, 175] width 698 height 33
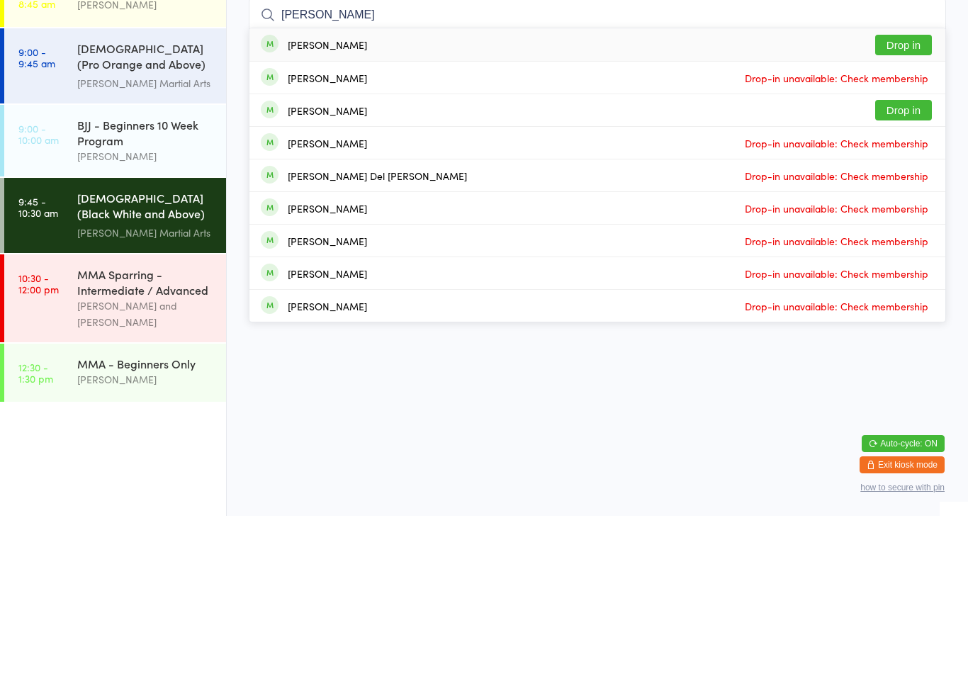
type input "[PERSON_NAME]"
click at [909, 195] on button "Drop in" at bounding box center [904, 205] width 57 height 21
type input "t"
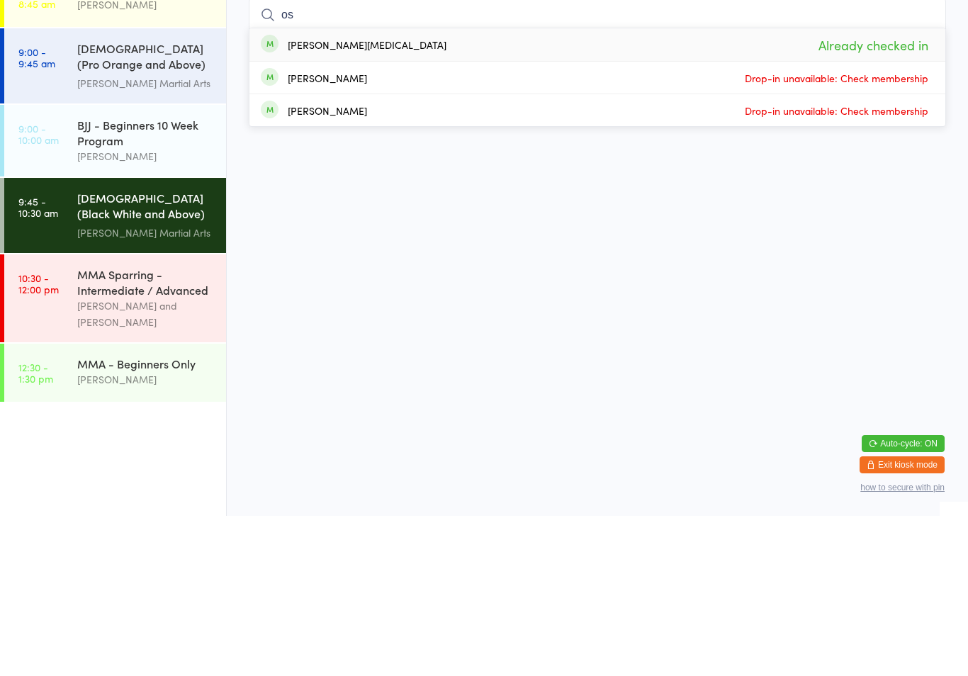
type input "o"
click at [722, 259] on html "You have now entered Kiosk Mode. Members will be able to check themselves in us…" at bounding box center [484, 338] width 968 height 676
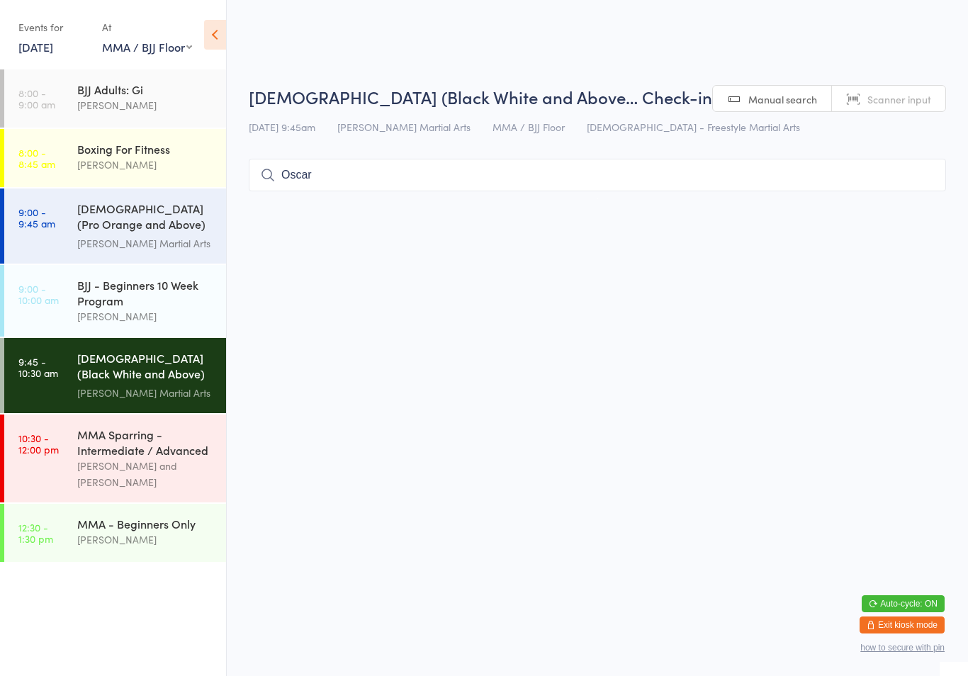
click at [564, 189] on input "Oscar" at bounding box center [598, 175] width 698 height 33
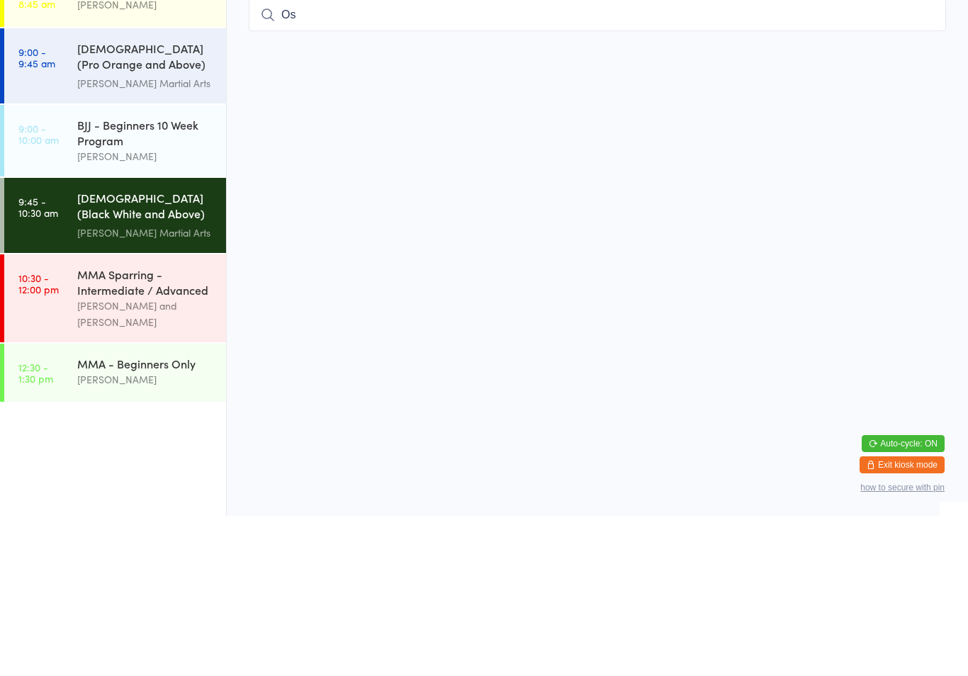
type input "O"
click at [834, 236] on html "You have now entered Kiosk Mode. Members will be able to check themselves in us…" at bounding box center [484, 338] width 968 height 676
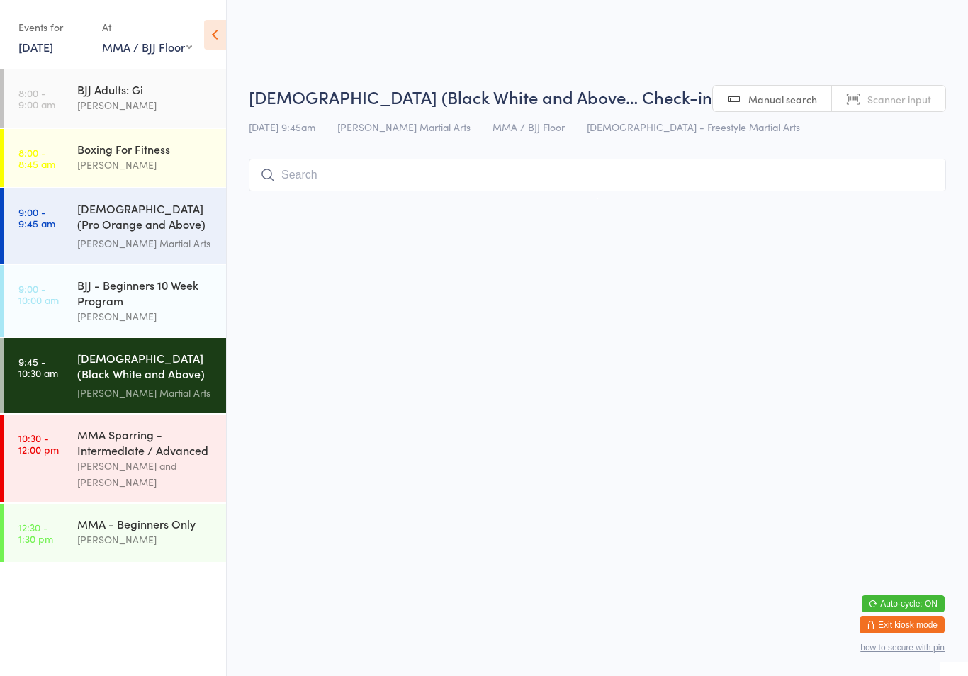
click at [172, 295] on div "BJJ - Beginners 10 Week Program" at bounding box center [145, 292] width 137 height 31
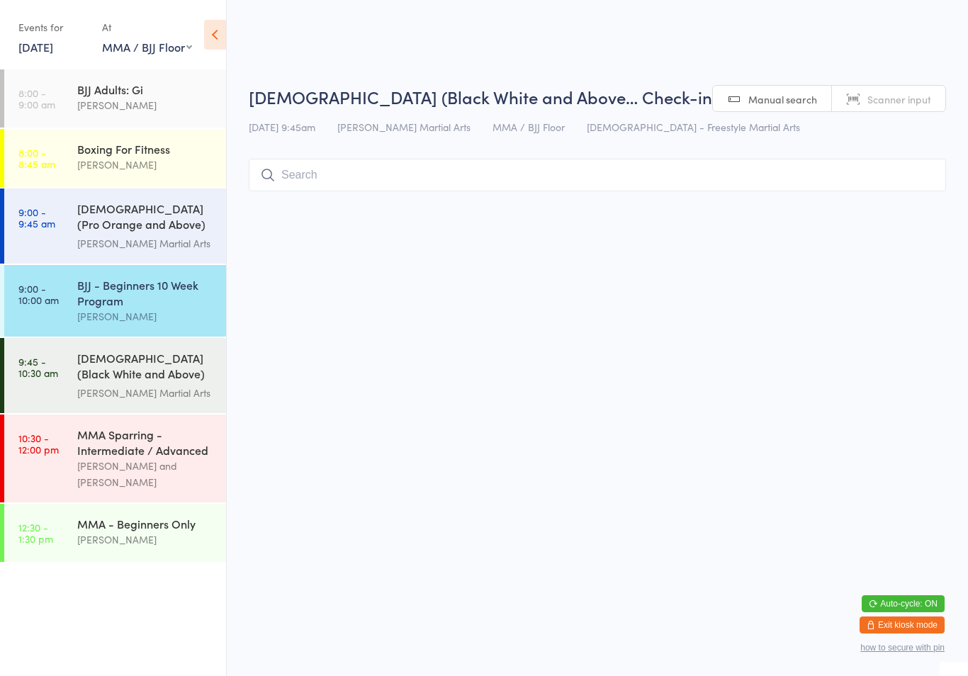
click at [372, 186] on input "search" at bounding box center [598, 175] width 698 height 33
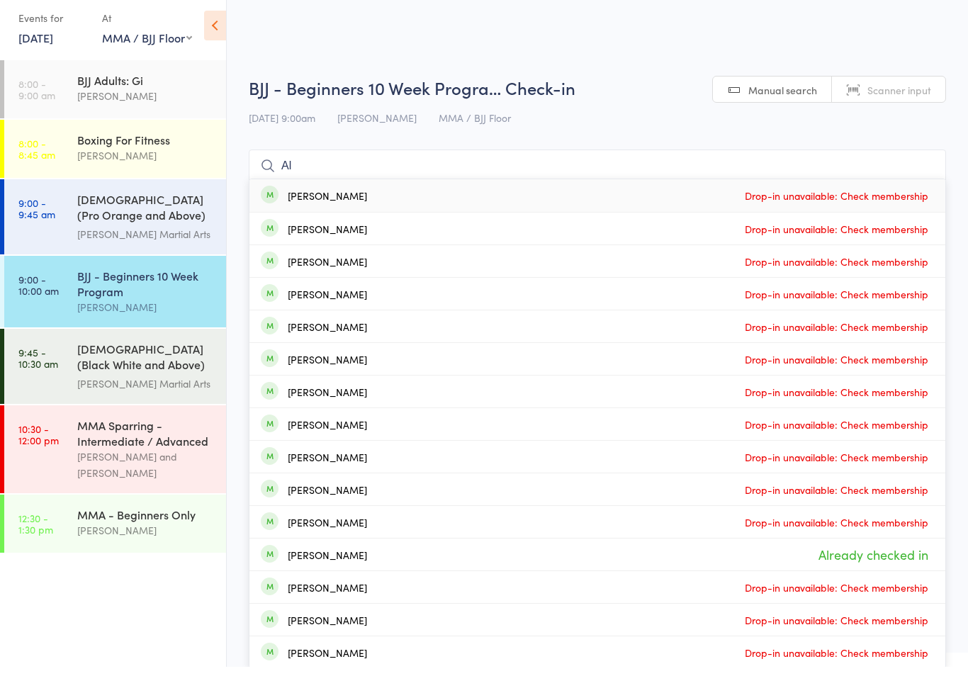
type input "A"
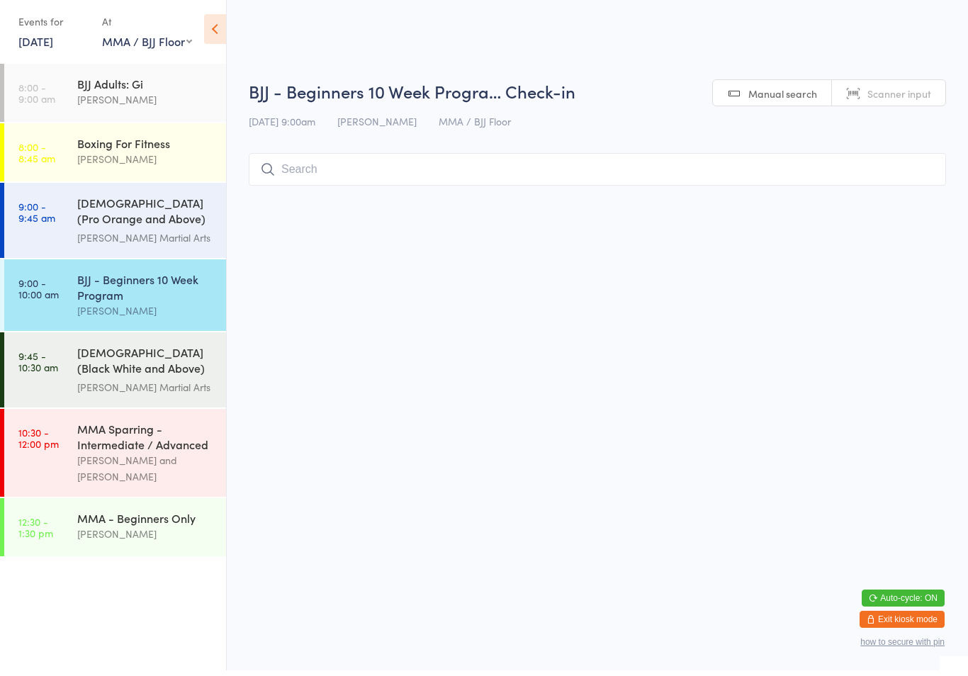
click at [177, 102] on div "[PERSON_NAME]" at bounding box center [145, 105] width 137 height 16
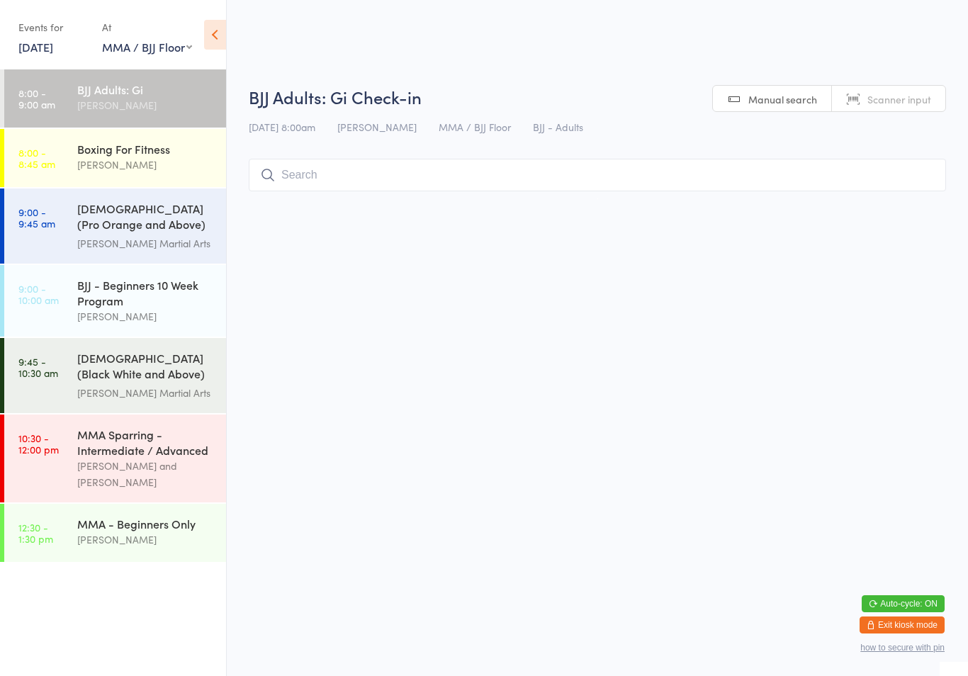
click at [406, 175] on input "search" at bounding box center [598, 175] width 698 height 33
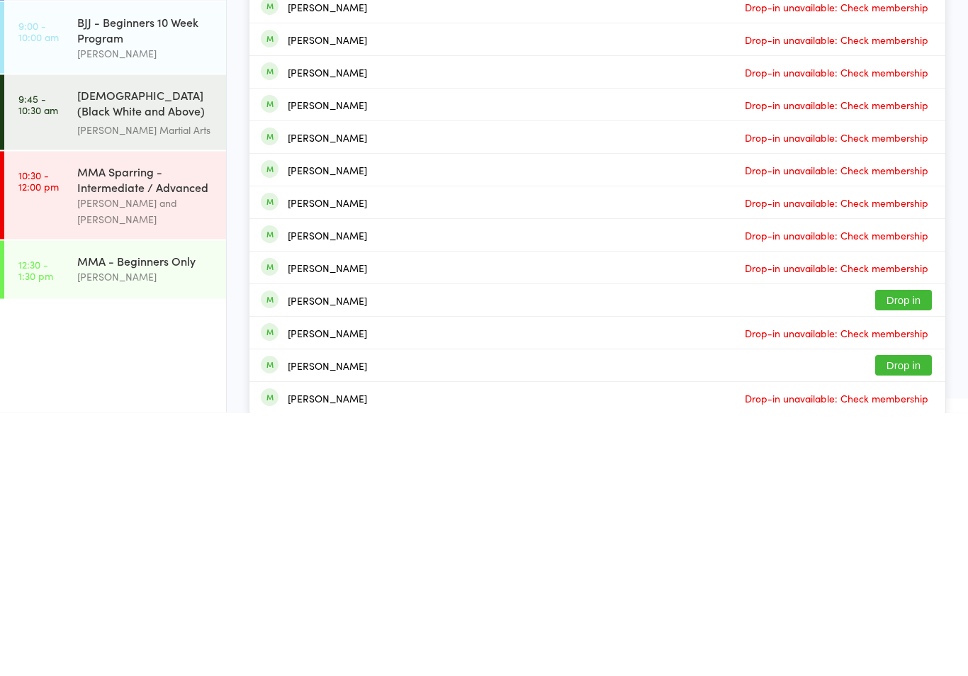
type input "[PERSON_NAME]"
click at [909, 554] on button "Drop in" at bounding box center [904, 564] width 57 height 21
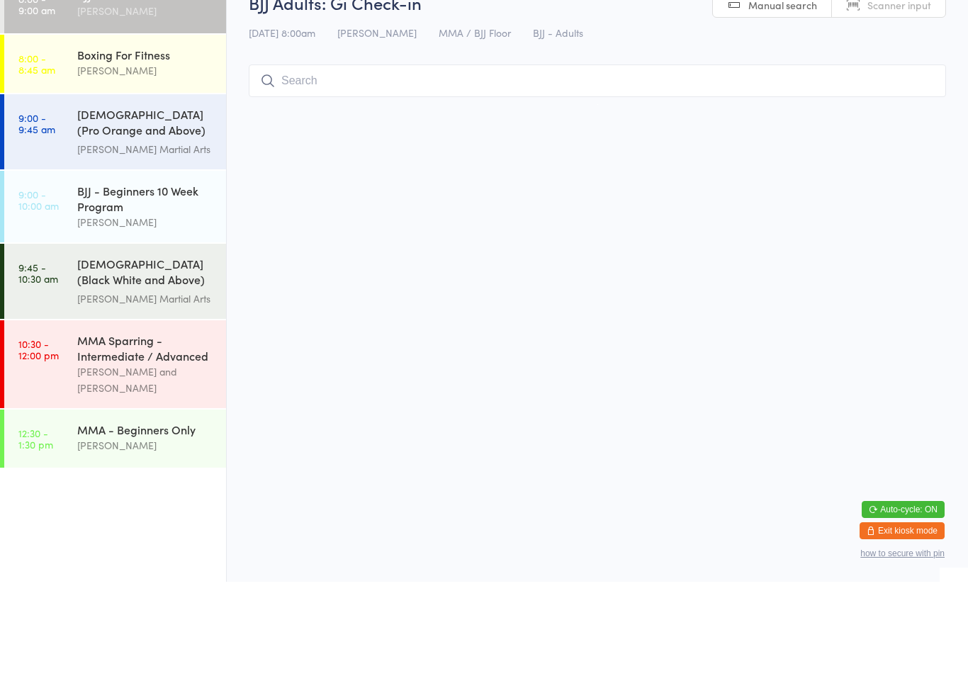
click at [152, 277] on div "BJJ - Beginners 10 Week Program" at bounding box center [145, 292] width 137 height 31
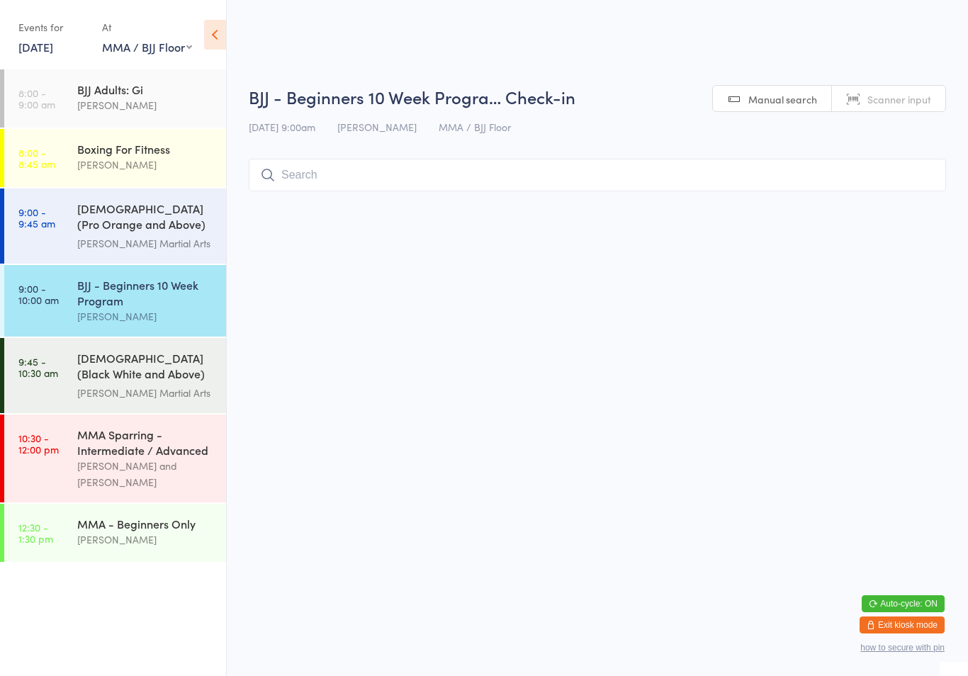
click at [376, 172] on input "search" at bounding box center [598, 175] width 698 height 33
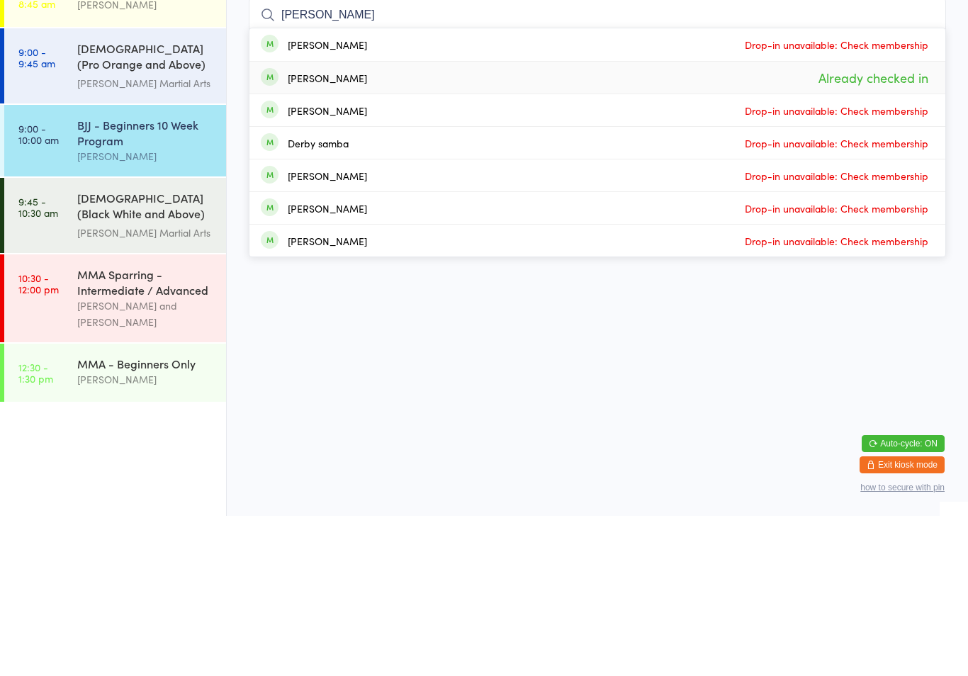
type input "[PERSON_NAME]"
click at [421, 222] on div "[PERSON_NAME] Already checked in" at bounding box center [598, 238] width 696 height 32
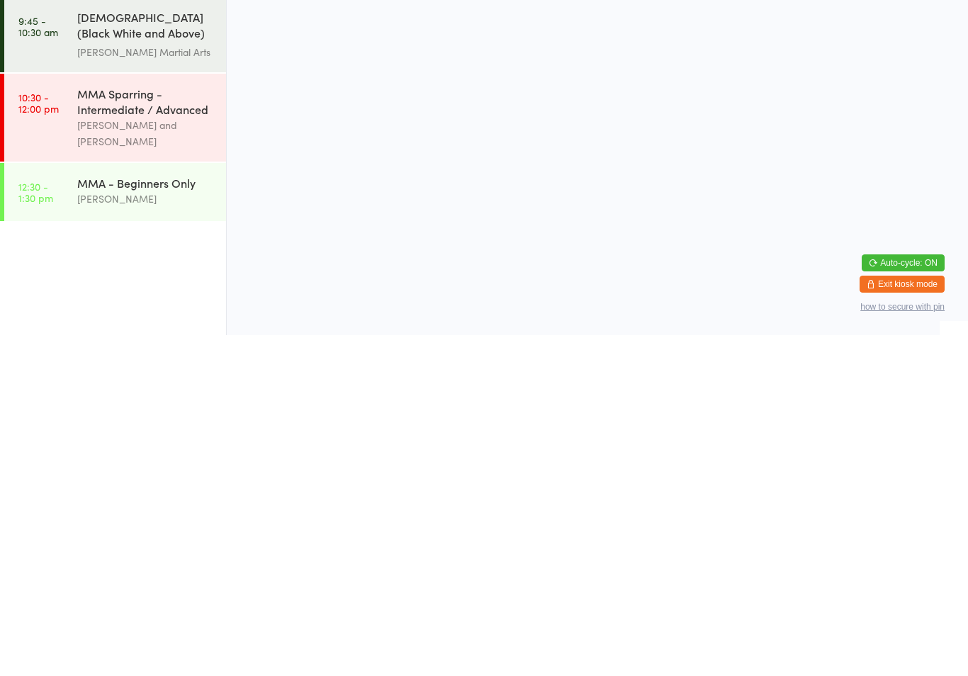
click at [161, 427] on div "MMA Sparring - Intermediate / Advanced" at bounding box center [145, 442] width 137 height 31
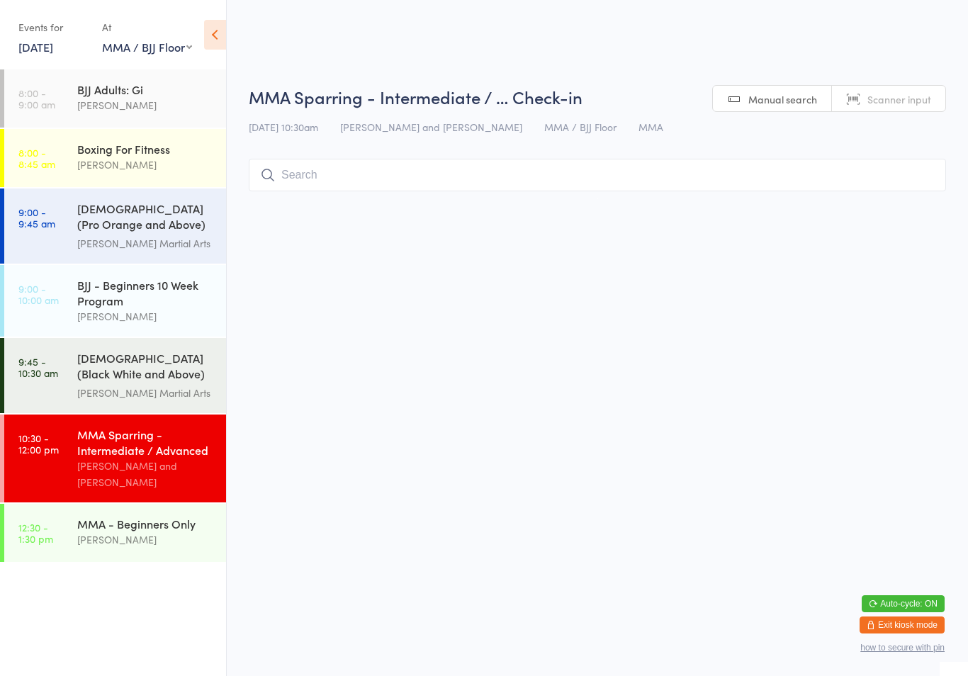
click at [437, 154] on div "MMA Sparring - Intermediate / … Check-in [DATE] 10:30am [PERSON_NAME] and [PERS…" at bounding box center [598, 141] width 698 height 113
click at [456, 174] on input "search" at bounding box center [598, 175] width 698 height 33
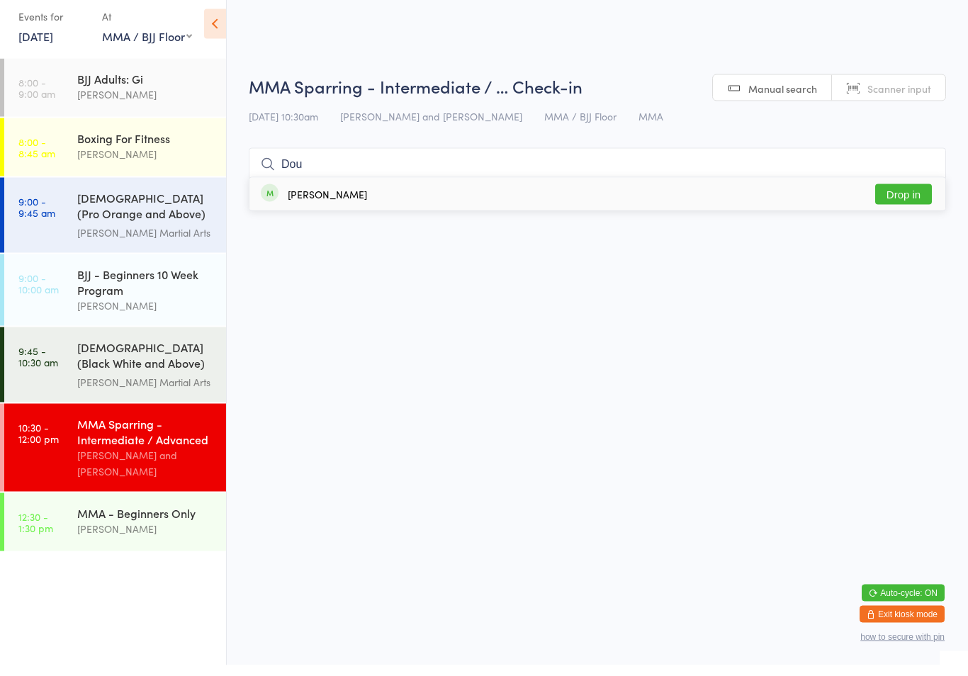
type input "Dou"
click at [915, 205] on button "Drop in" at bounding box center [904, 205] width 57 height 21
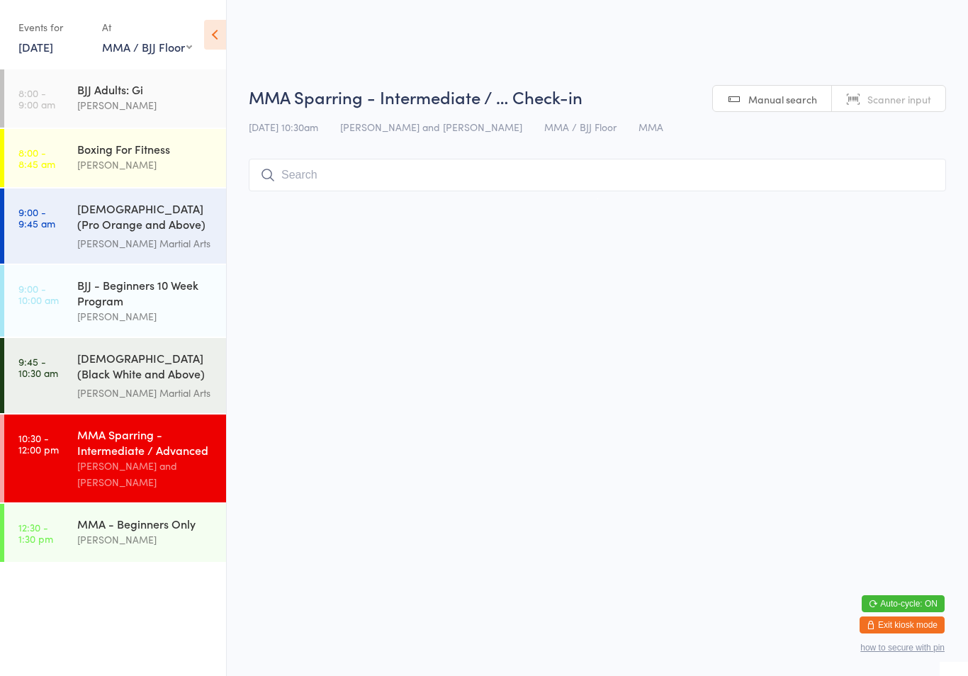
click at [364, 211] on html "You have now entered Kiosk Mode. Members will be able to check themselves in us…" at bounding box center [484, 338] width 968 height 676
click at [385, 180] on input "search" at bounding box center [598, 175] width 698 height 33
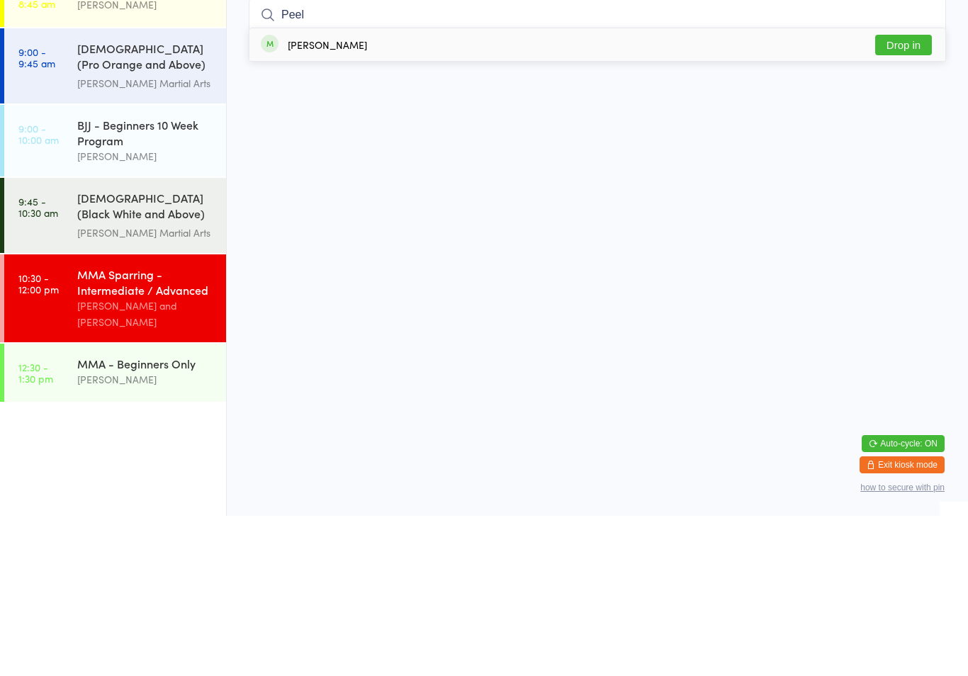
type input "Peel"
click at [906, 195] on button "Drop in" at bounding box center [904, 205] width 57 height 21
click at [764, 176] on html "You have now entered Kiosk Mode. Members will be able to check themselves in us…" at bounding box center [484, 338] width 968 height 676
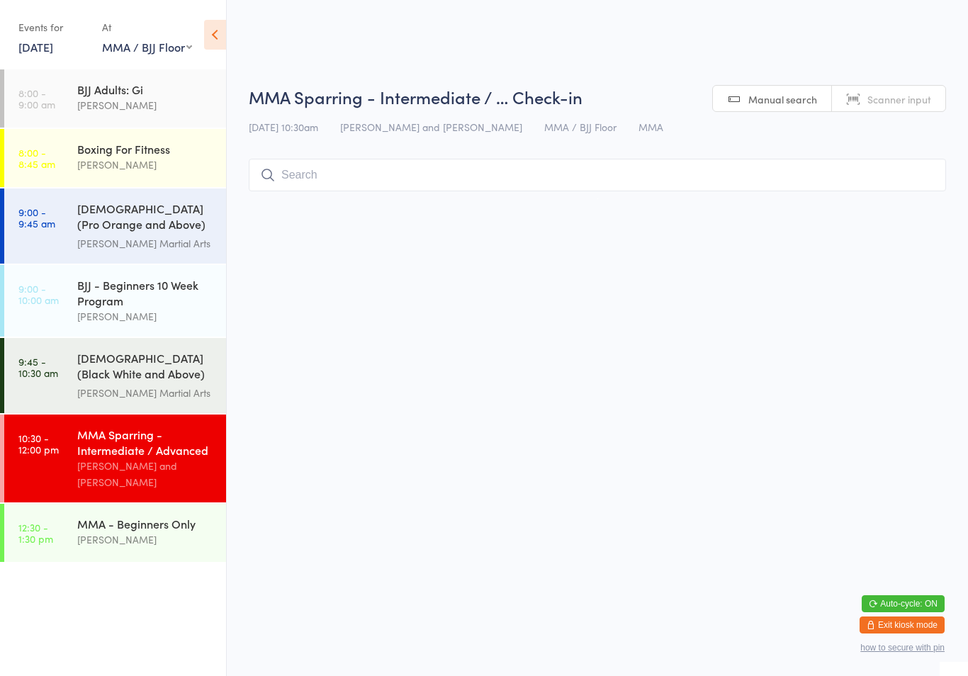
click at [438, 184] on input "search" at bounding box center [598, 175] width 698 height 33
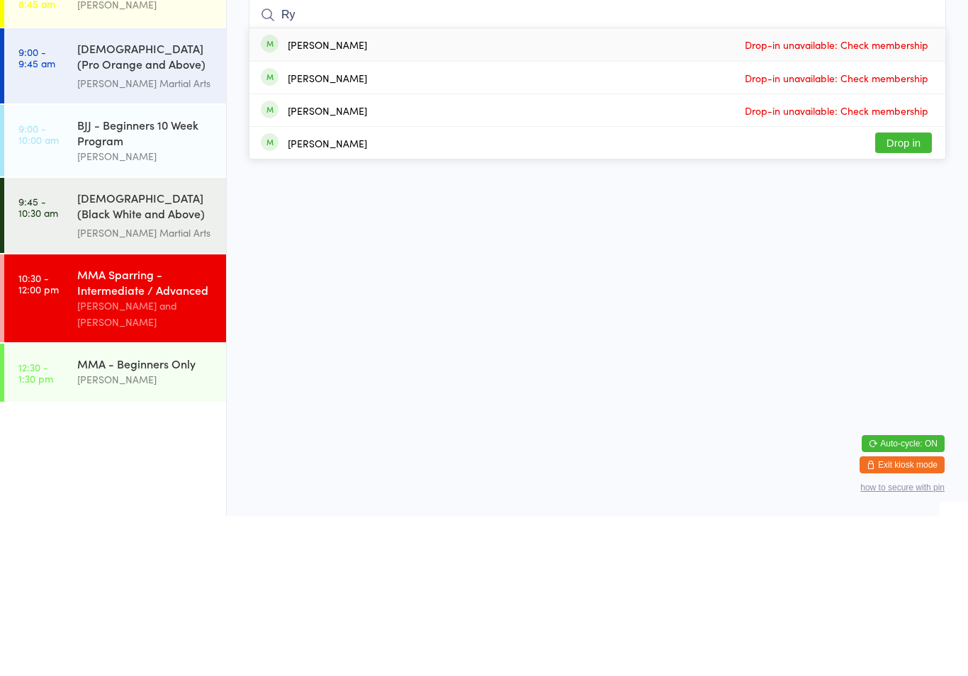
type input "Ry"
click at [906, 293] on button "Drop in" at bounding box center [904, 303] width 57 height 21
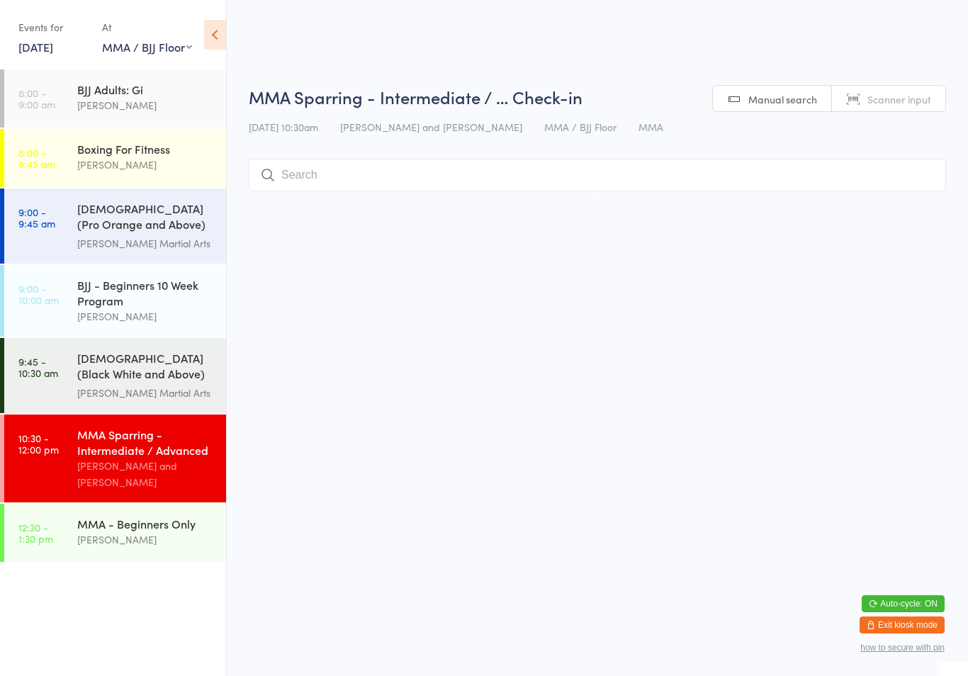
click at [177, 375] on div "[DEMOGRAPHIC_DATA] (Black White and Above) Freestyle Martial ..." at bounding box center [145, 367] width 137 height 35
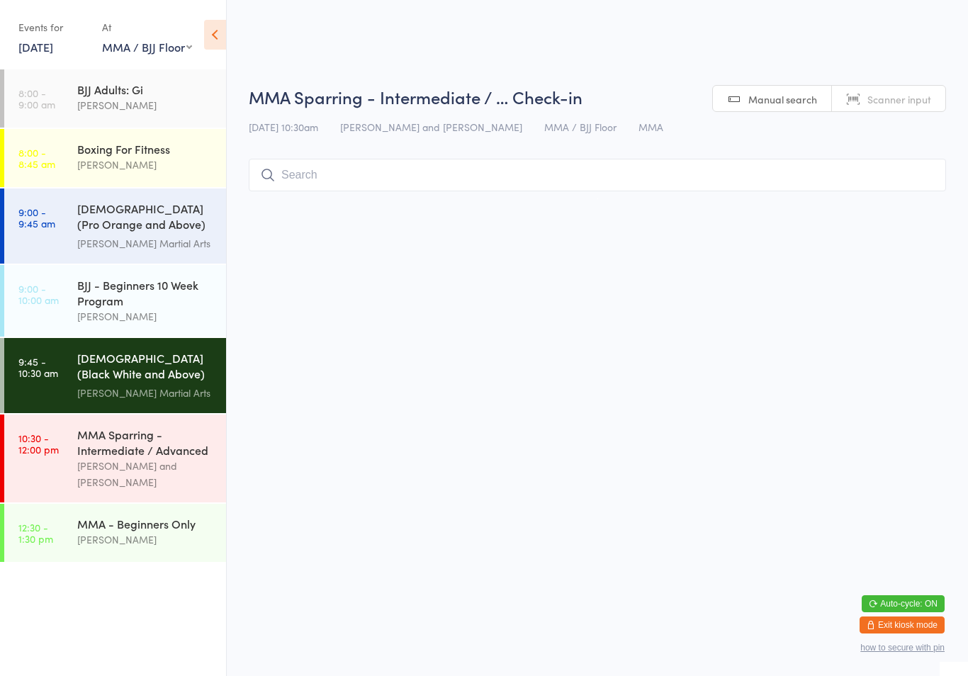
click at [478, 162] on input "search" at bounding box center [598, 175] width 698 height 33
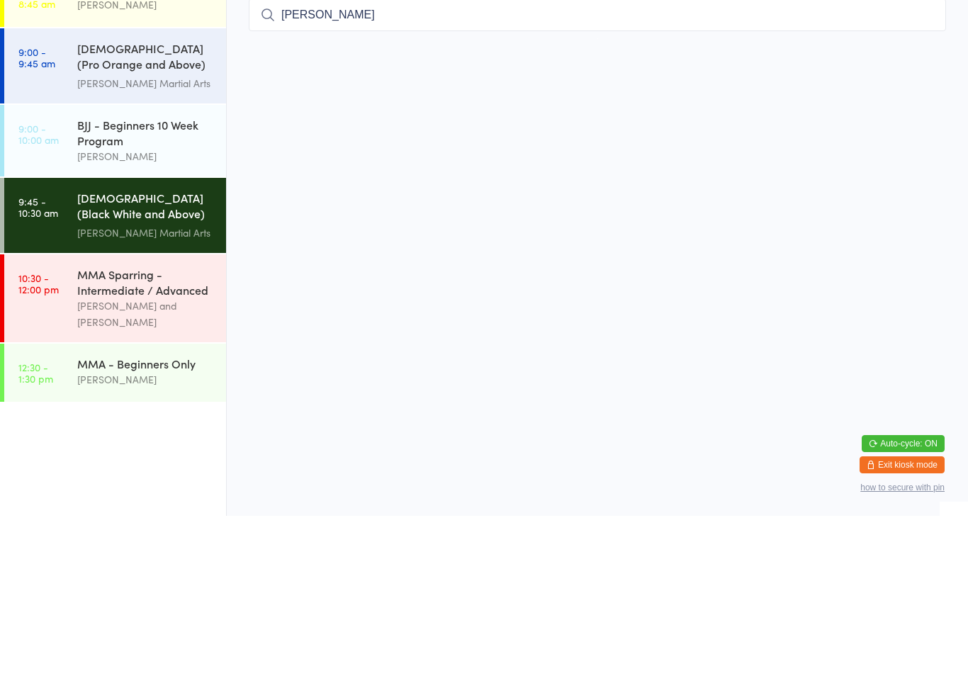
type input "[PERSON_NAME]"
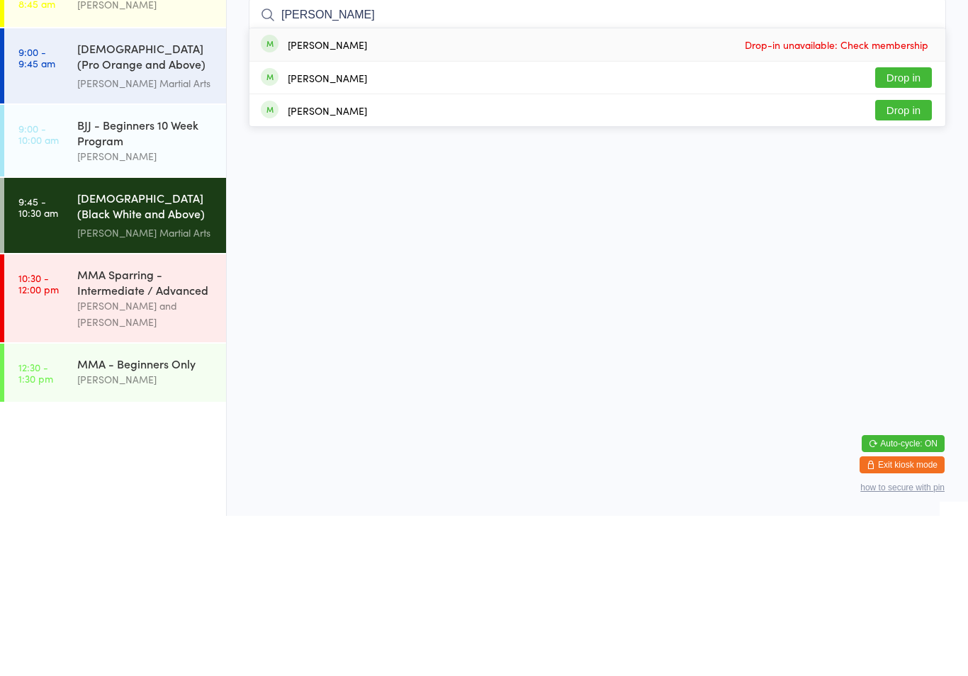
click at [917, 260] on button "Drop in" at bounding box center [904, 270] width 57 height 21
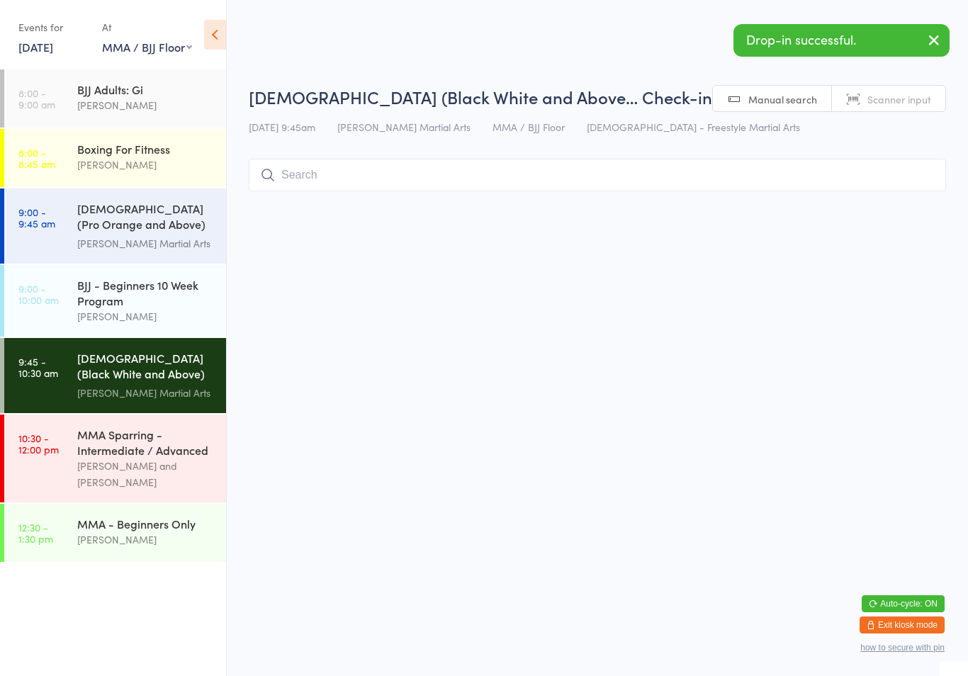
click at [163, 458] on div "MMA Sparring - Intermediate / Advanced" at bounding box center [145, 442] width 137 height 31
